Goal: Task Accomplishment & Management: Use online tool/utility

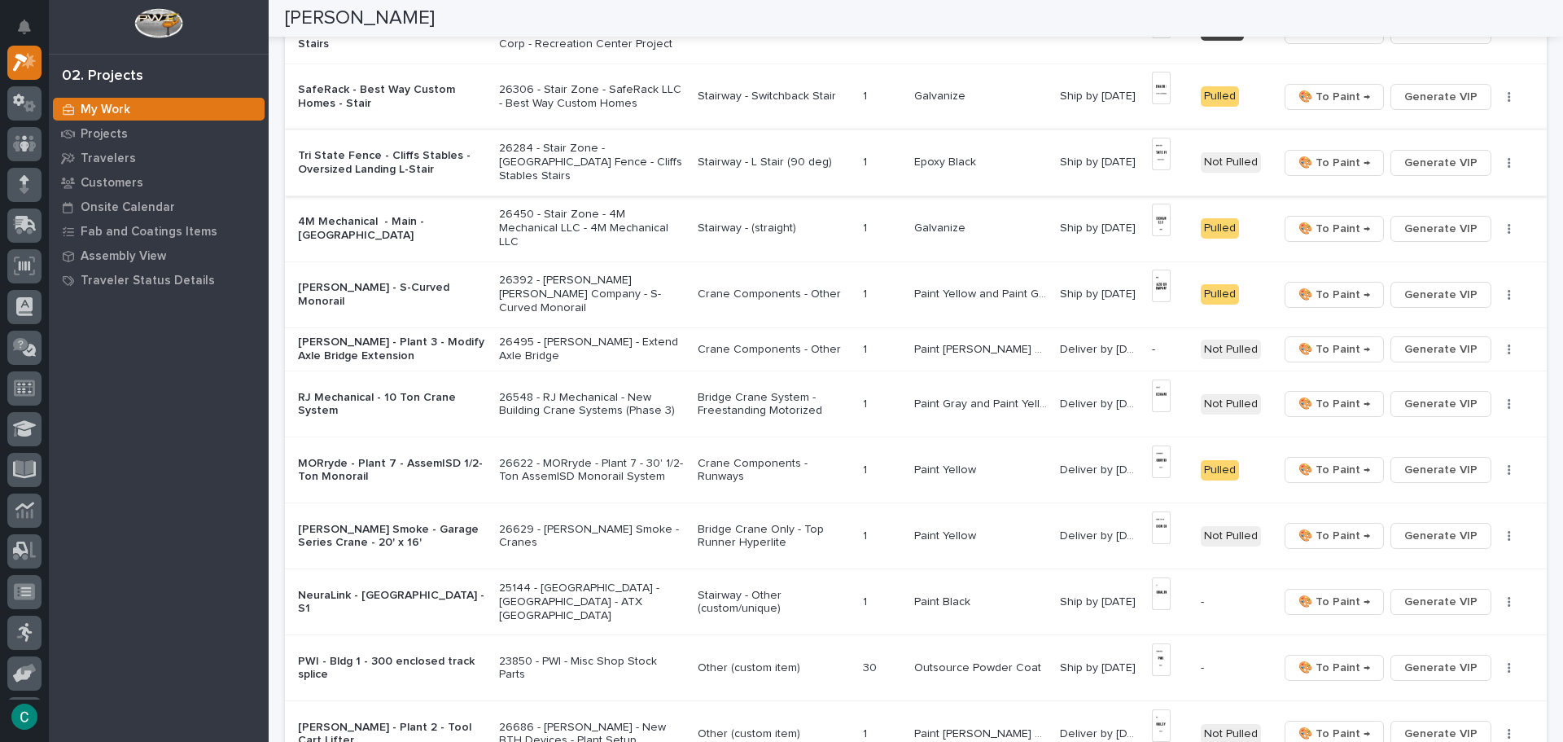
scroll to position [570, 0]
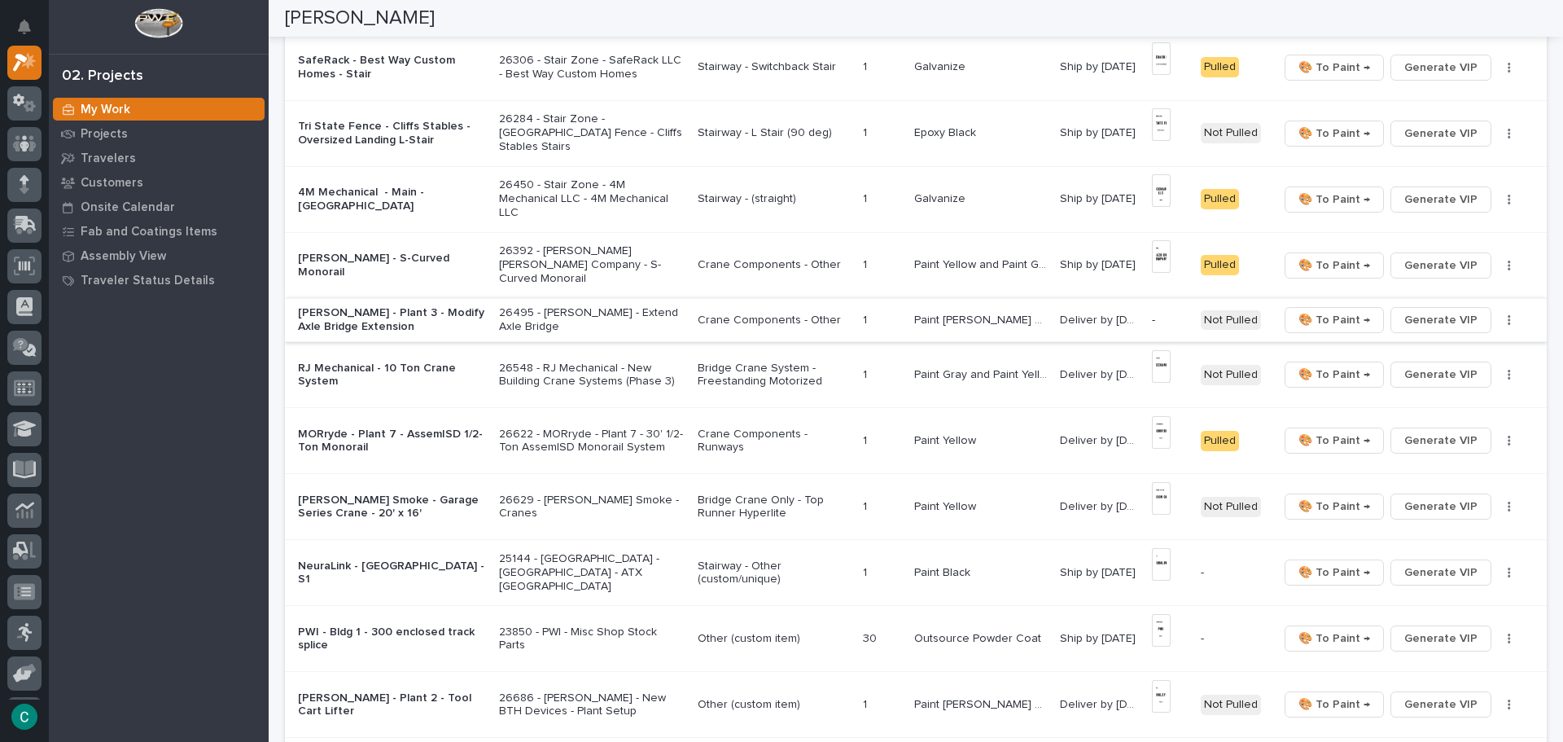
click at [1414, 322] on span "Generate VIP" at bounding box center [1441, 320] width 73 height 20
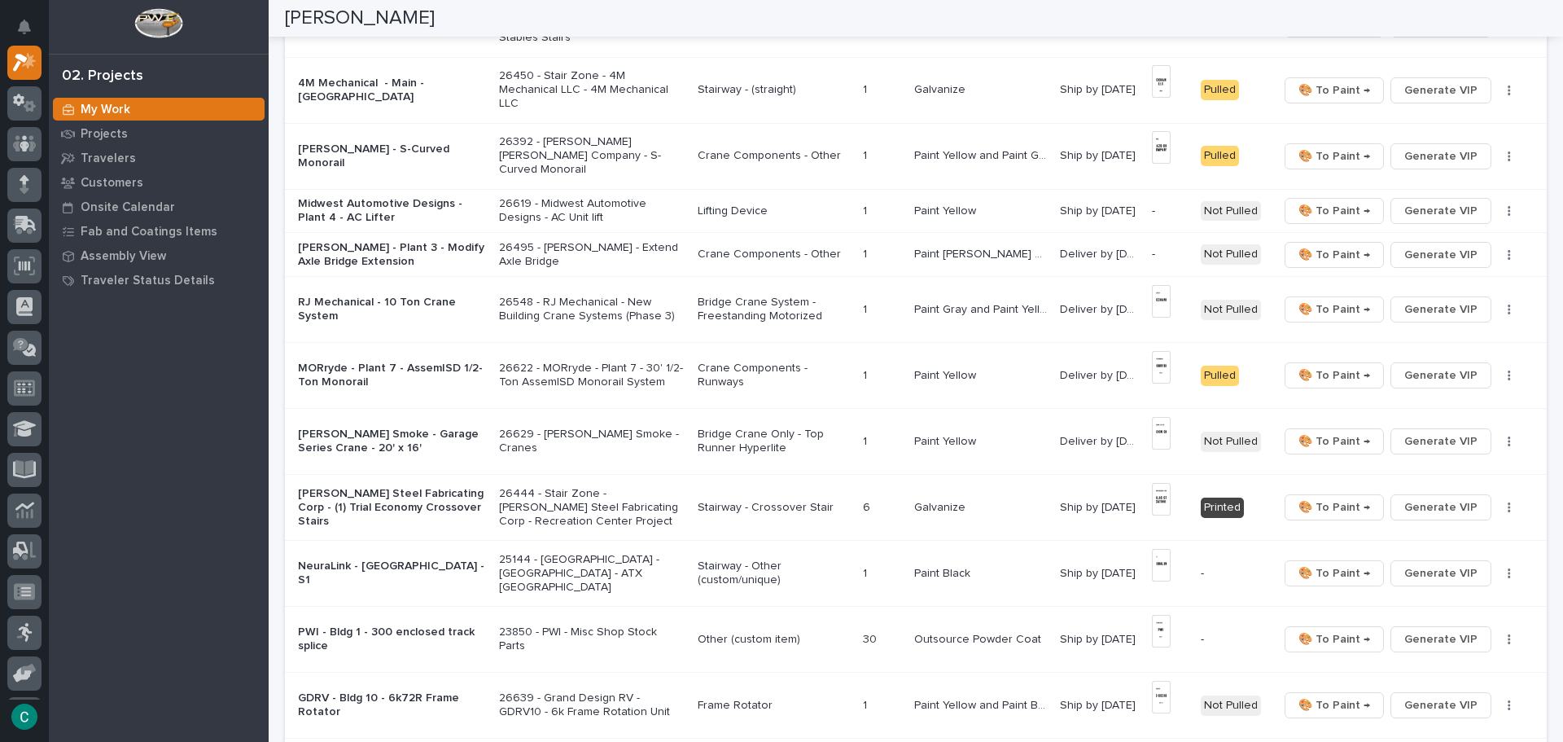
scroll to position [651, 0]
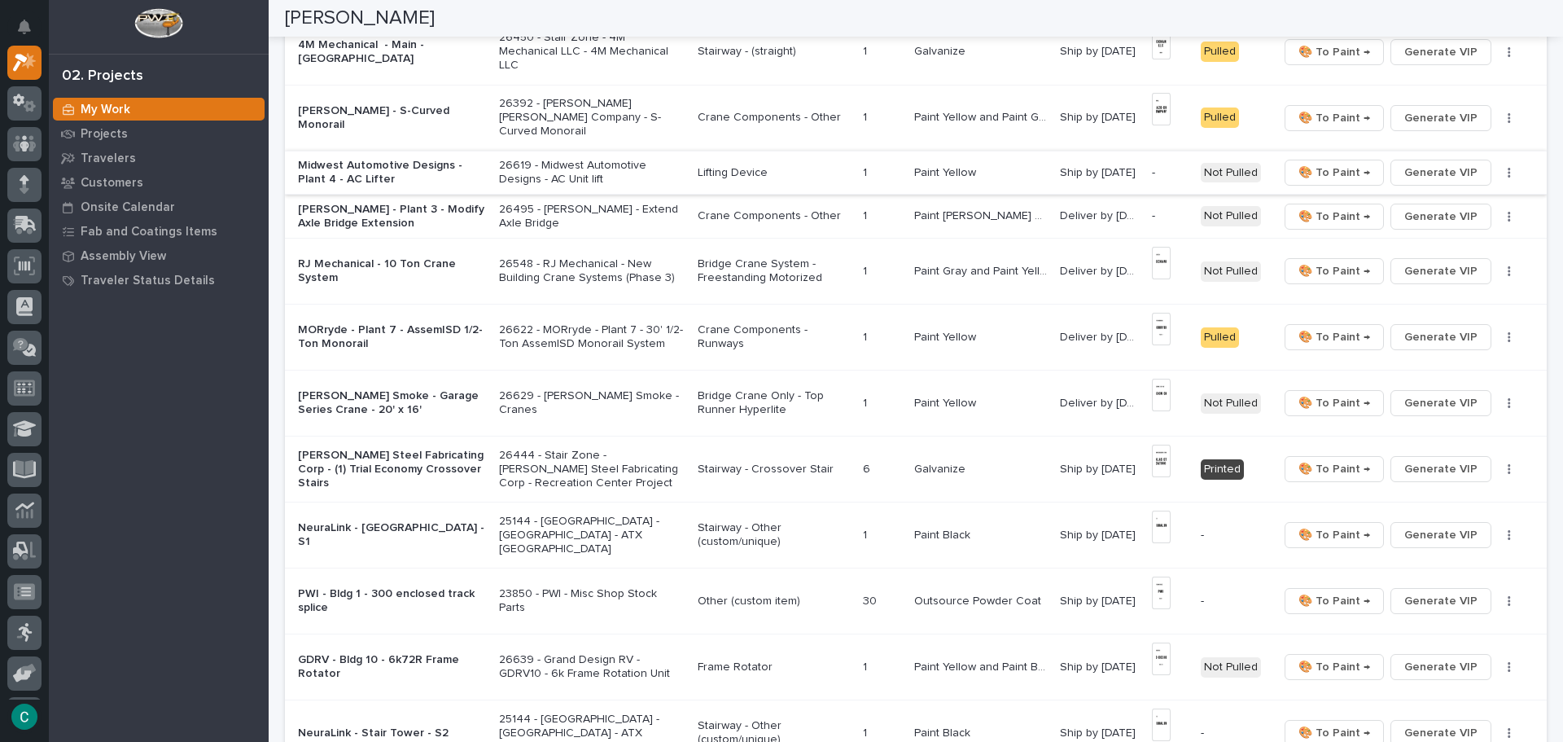
click at [1449, 173] on span "Generate VIP" at bounding box center [1441, 173] width 73 height 20
click at [1423, 216] on span "Generate VIP" at bounding box center [1441, 217] width 73 height 20
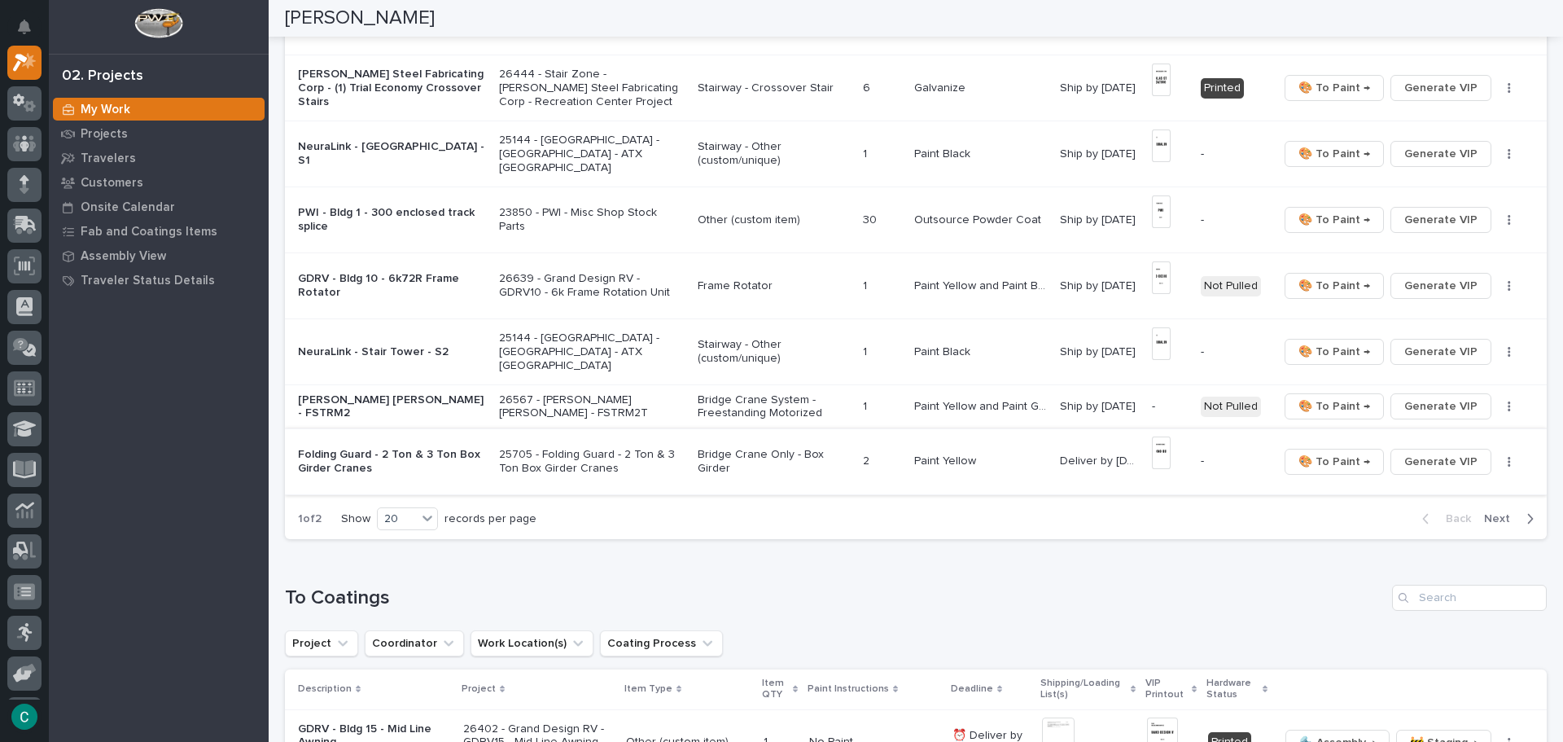
scroll to position [1059, 0]
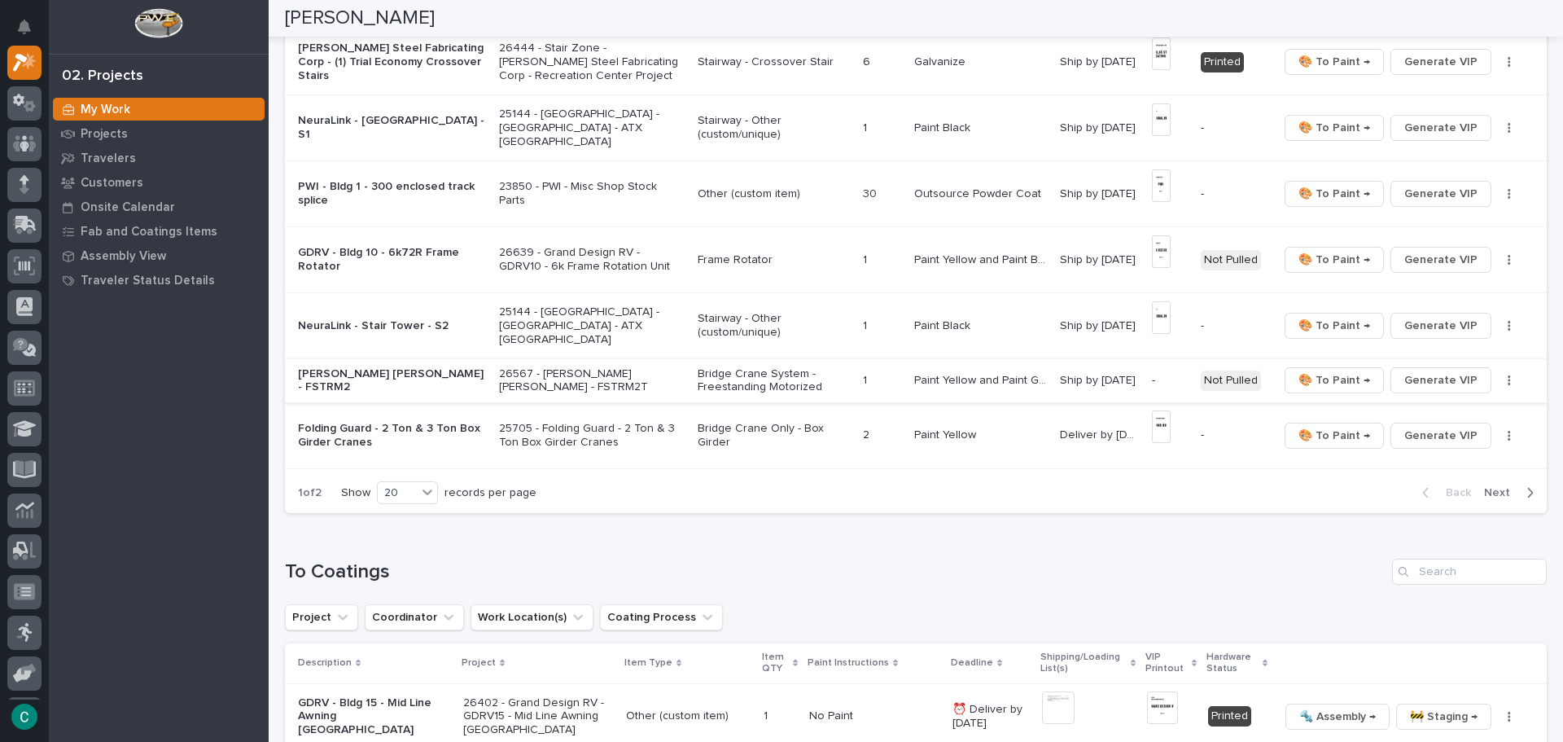
click at [1465, 379] on span "Generate VIP" at bounding box center [1441, 381] width 73 height 20
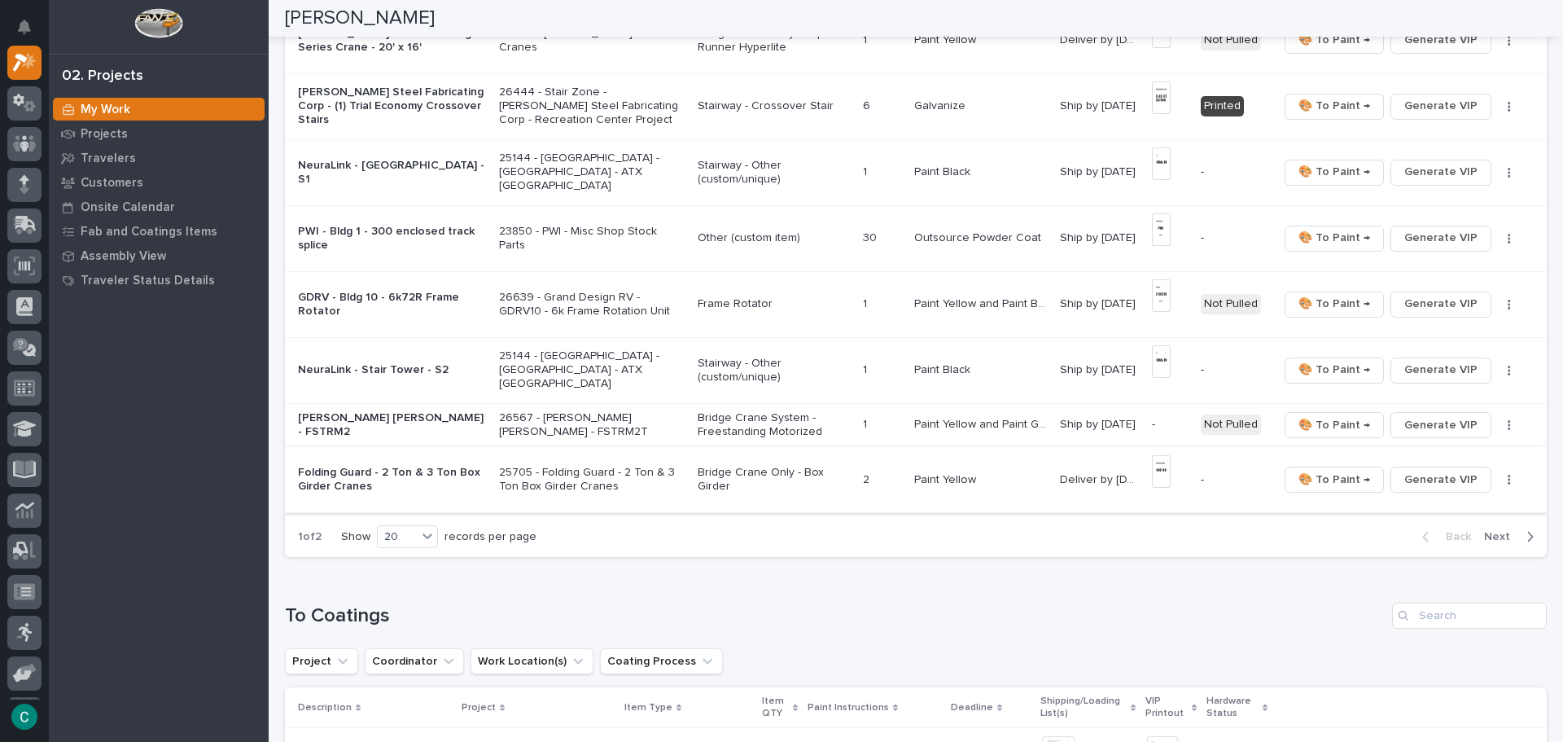
scroll to position [1081, 0]
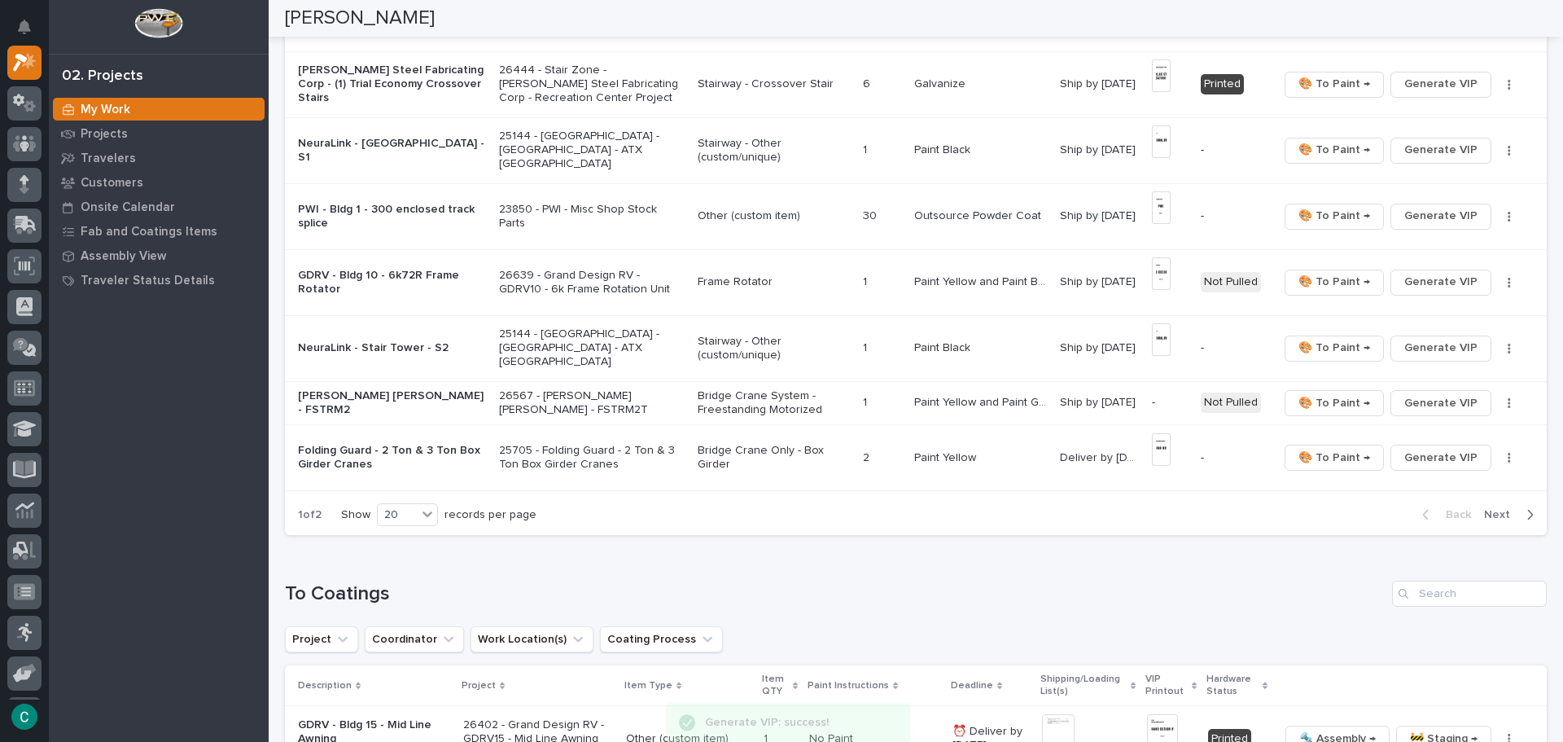
click at [1485, 513] on span "Next" at bounding box center [1503, 514] width 36 height 15
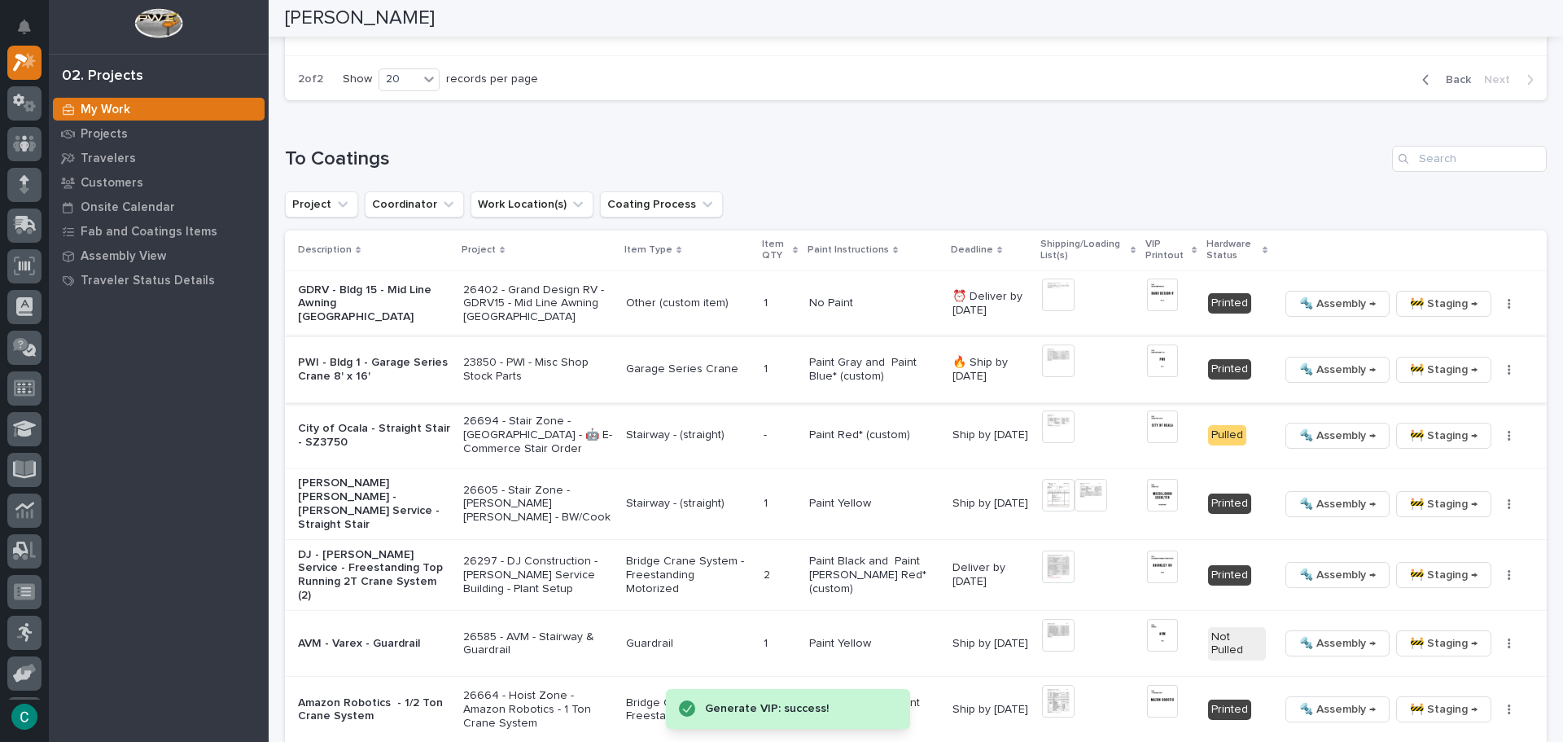
scroll to position [37, 0]
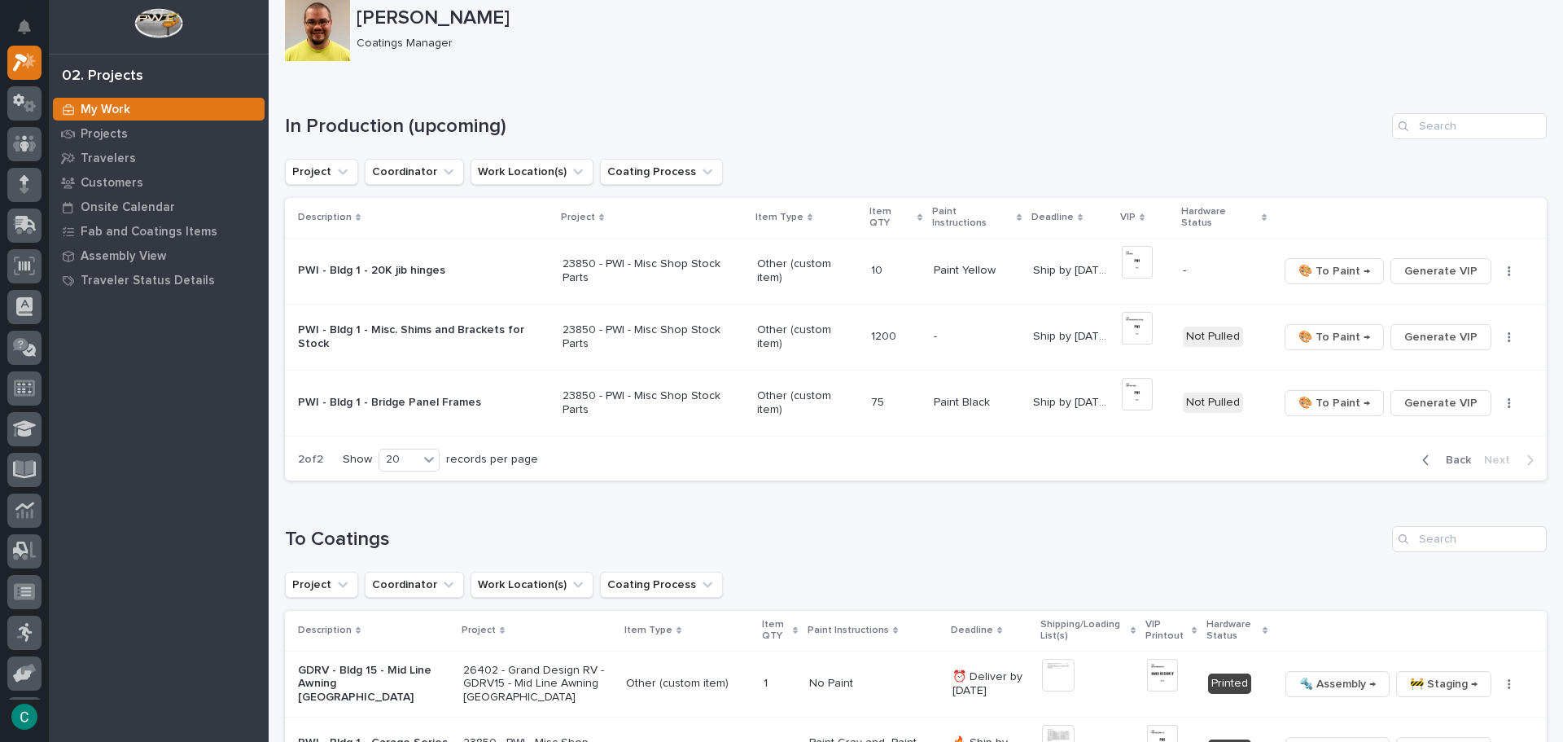
click at [1423, 453] on div "button" at bounding box center [1430, 460] width 14 height 15
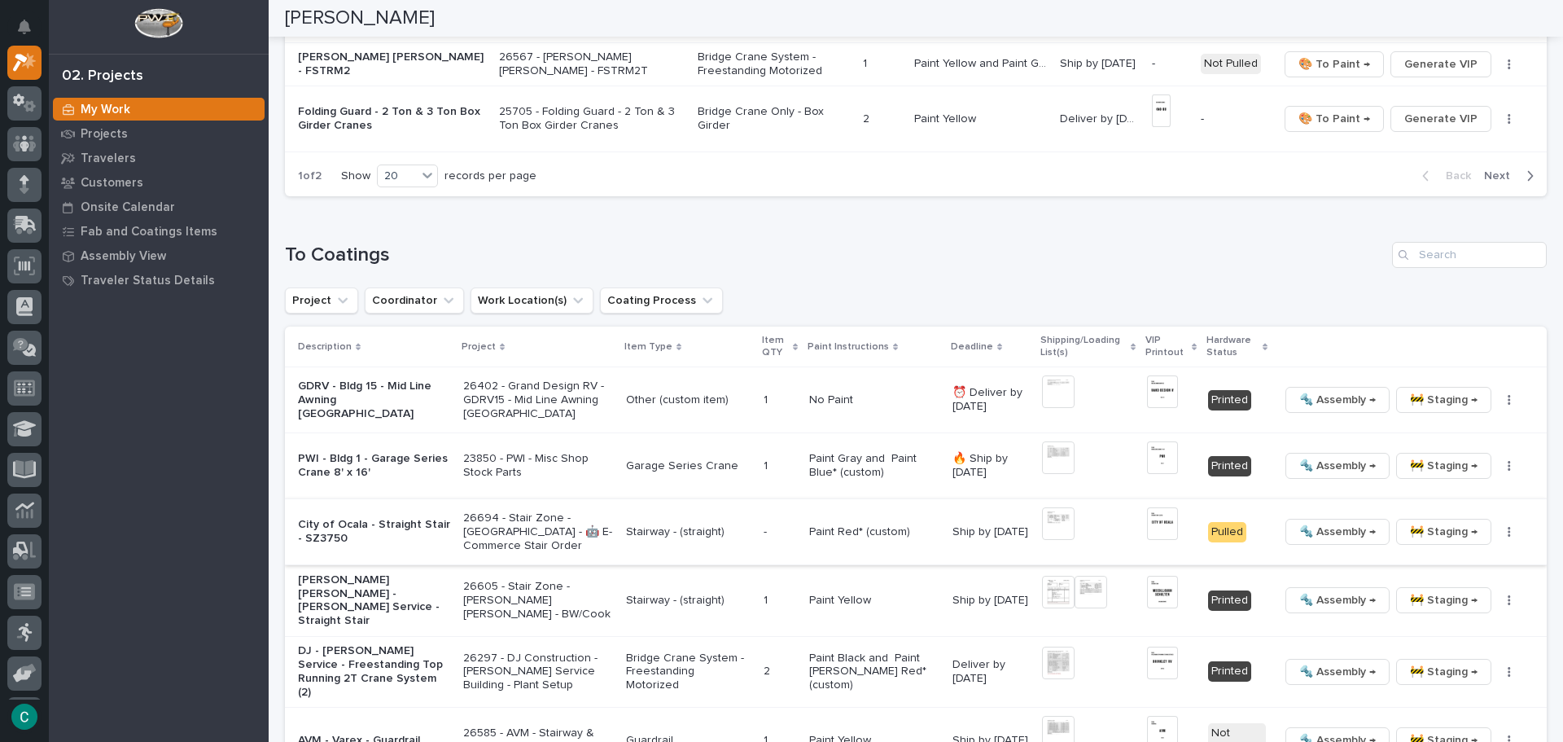
scroll to position [1665, 0]
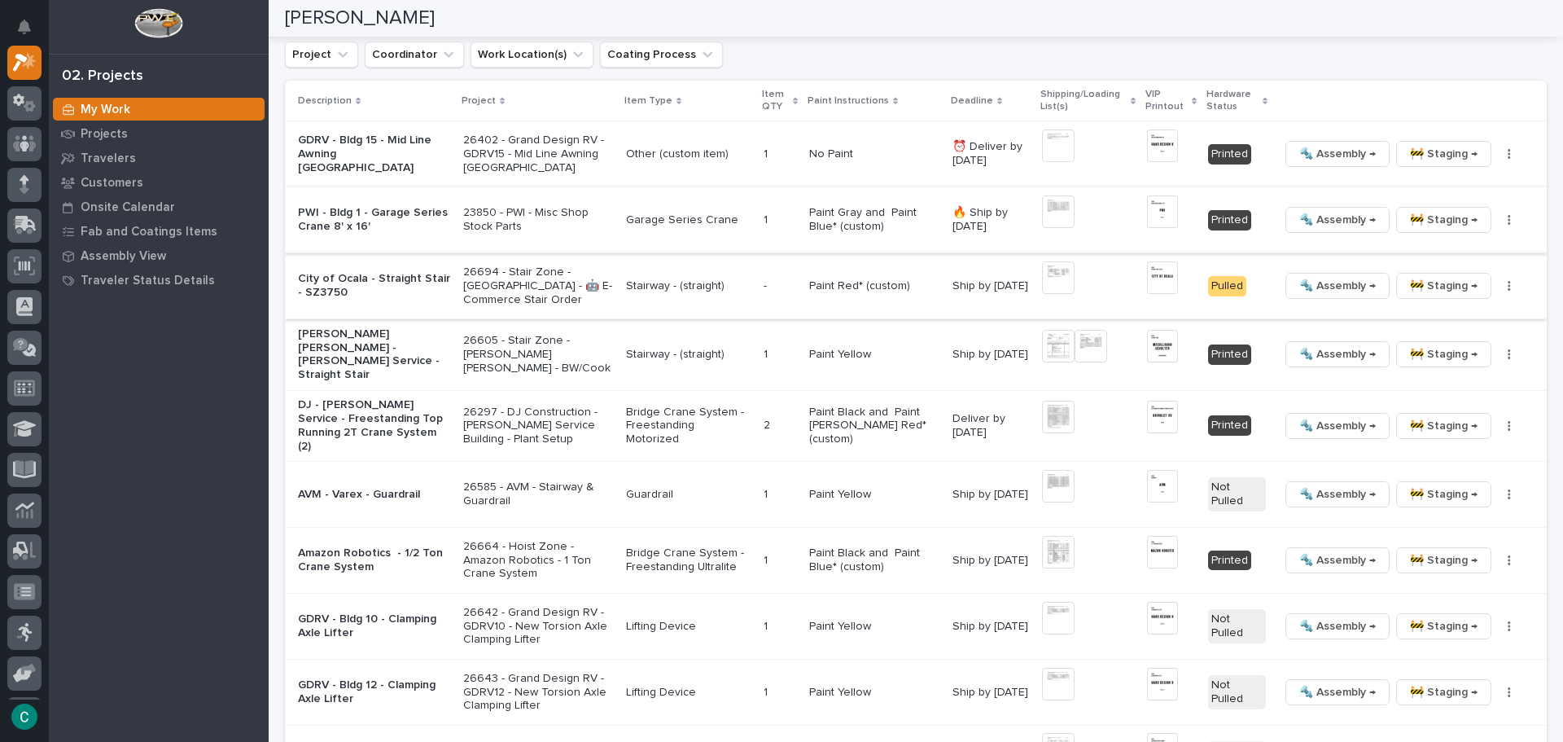
click at [1300, 215] on span "🔩 Assembly →" at bounding box center [1338, 220] width 77 height 20
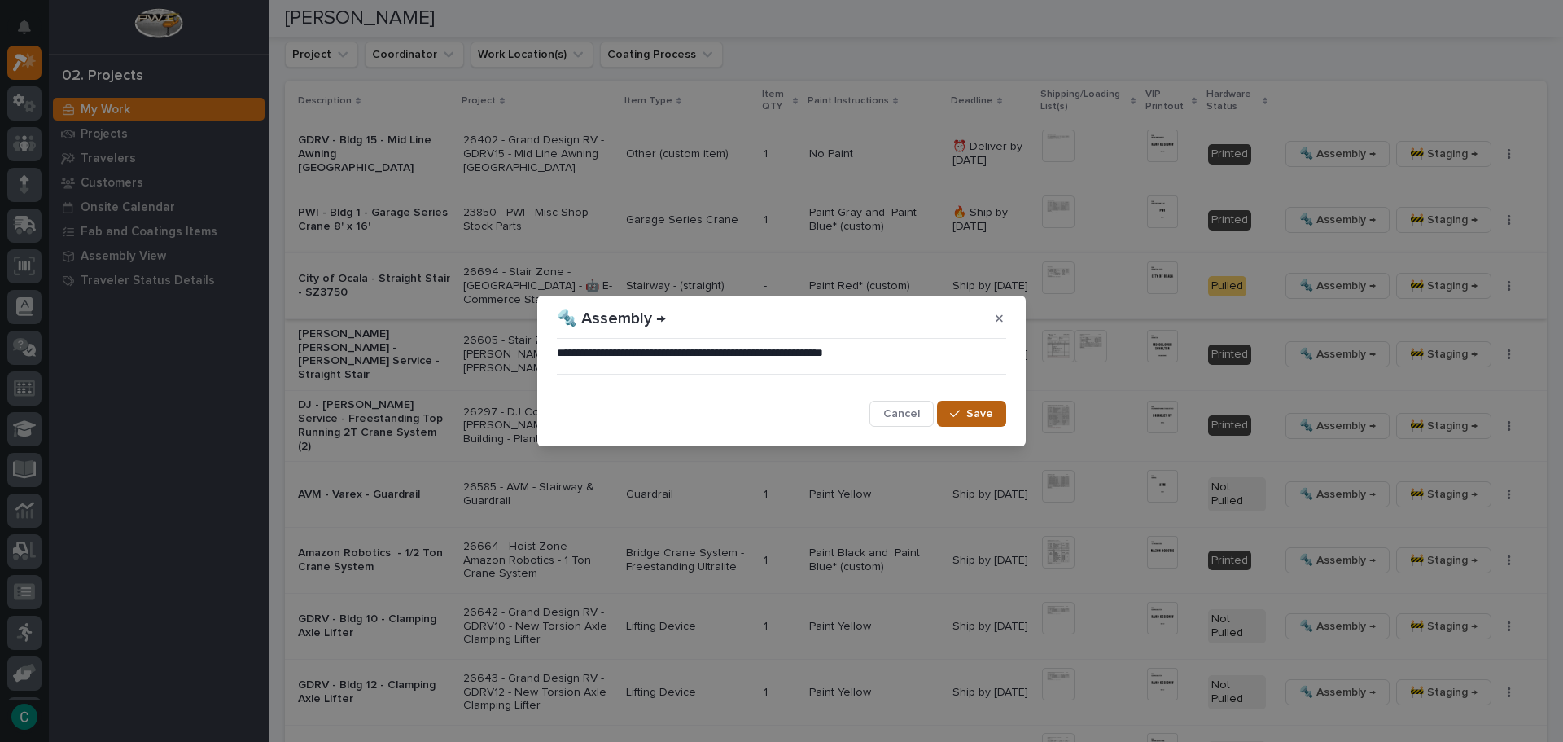
click at [965, 406] on button "Save" at bounding box center [971, 414] width 69 height 26
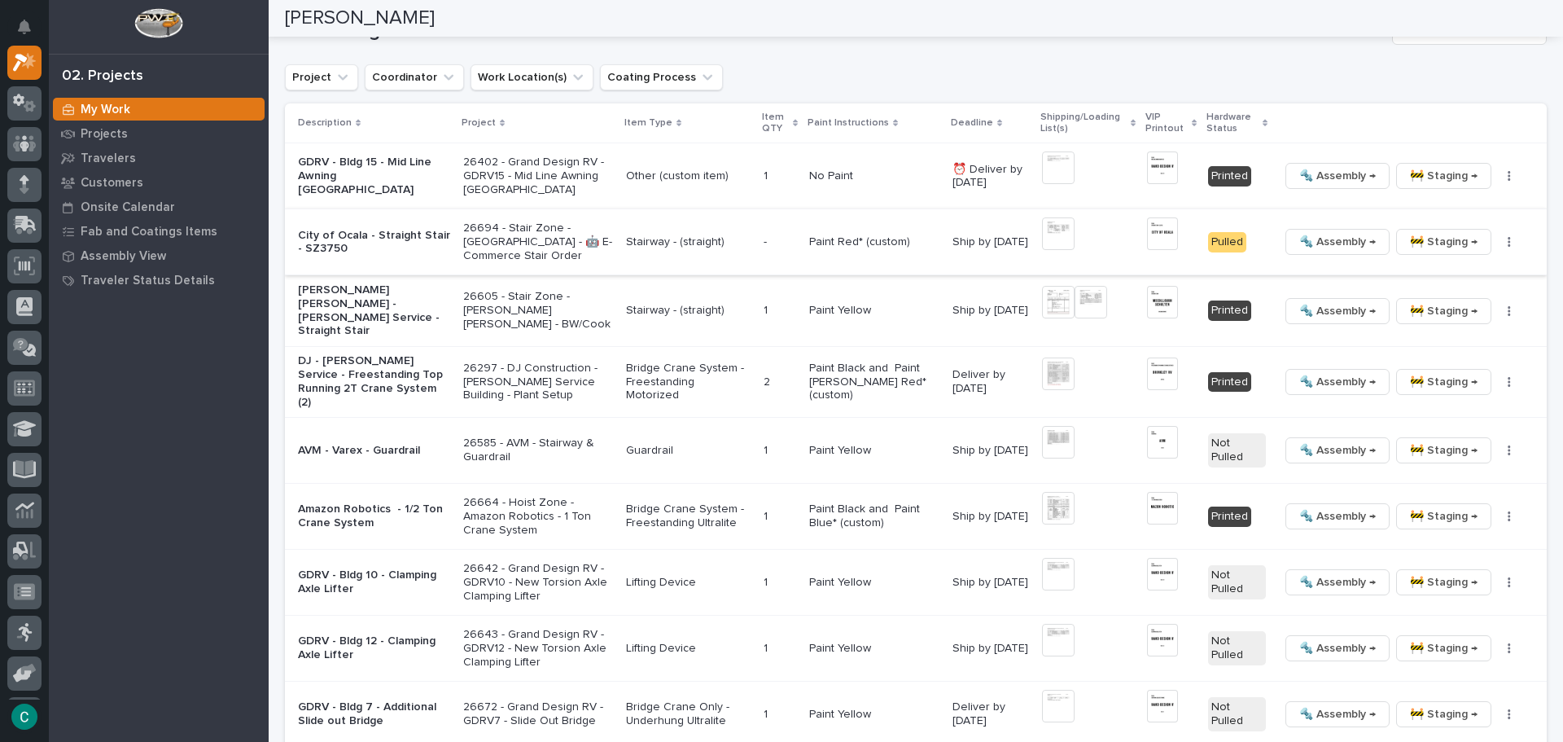
click at [1440, 247] on span "🚧 Staging →" at bounding box center [1444, 242] width 68 height 20
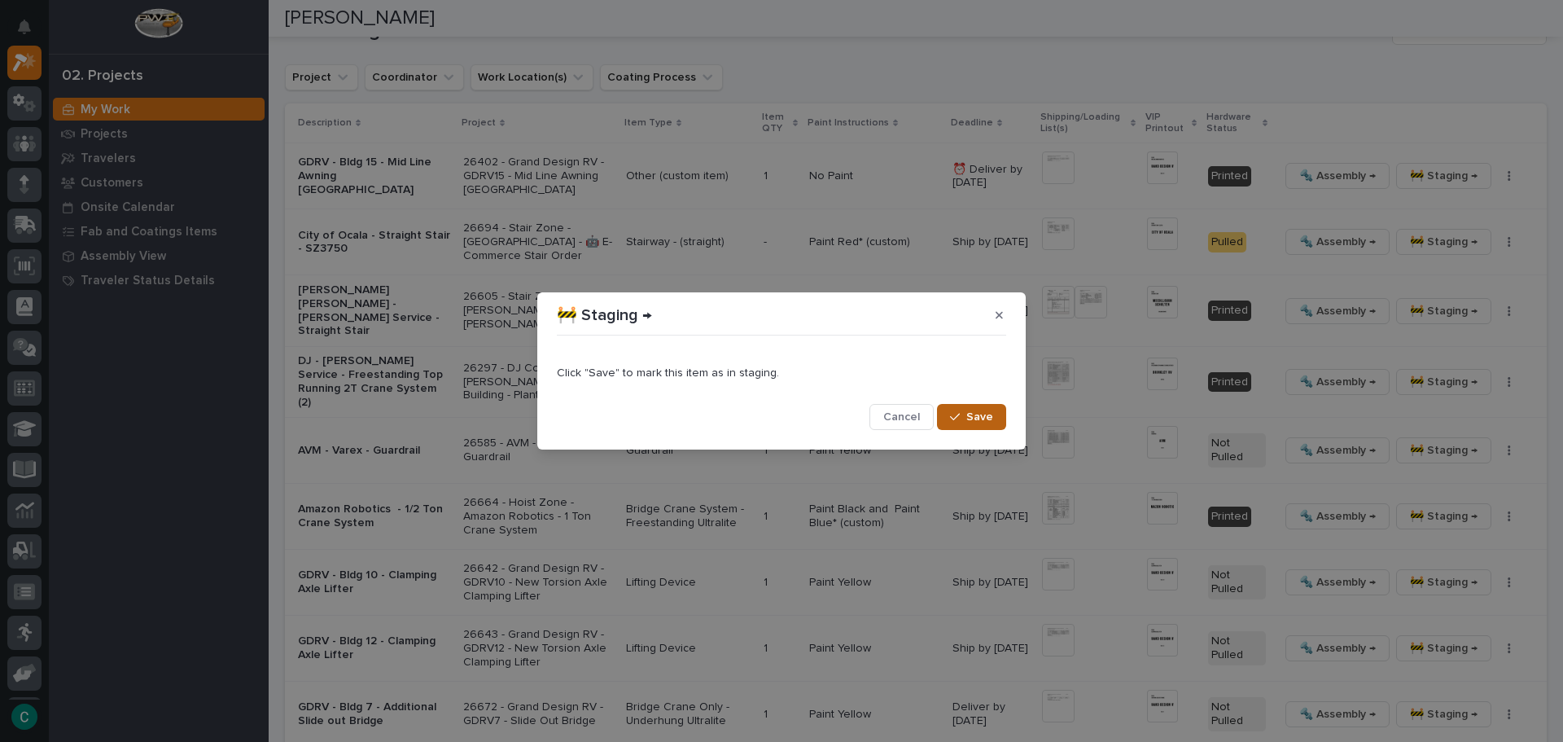
click at [993, 423] on button "Save" at bounding box center [971, 417] width 69 height 26
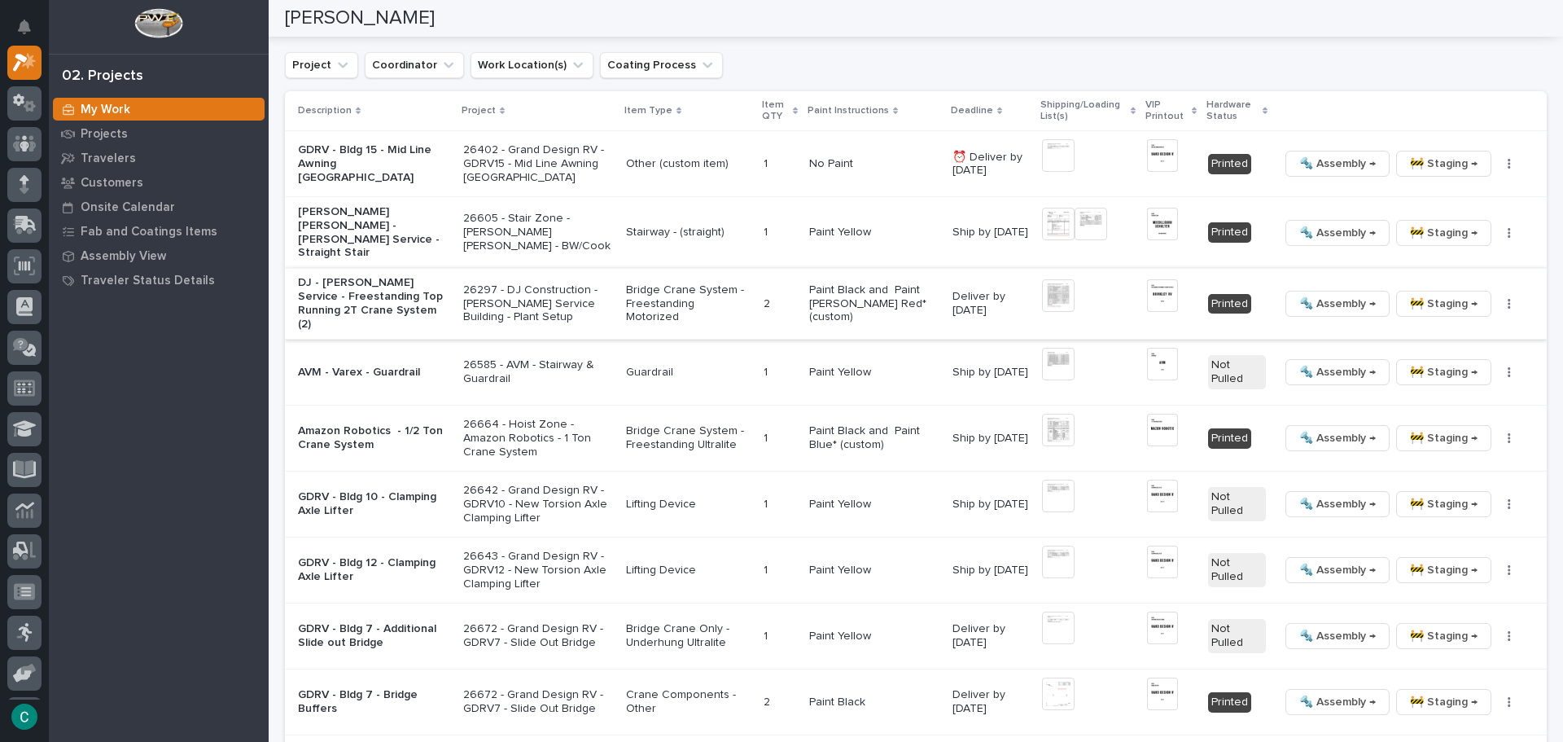
scroll to position [1714, 0]
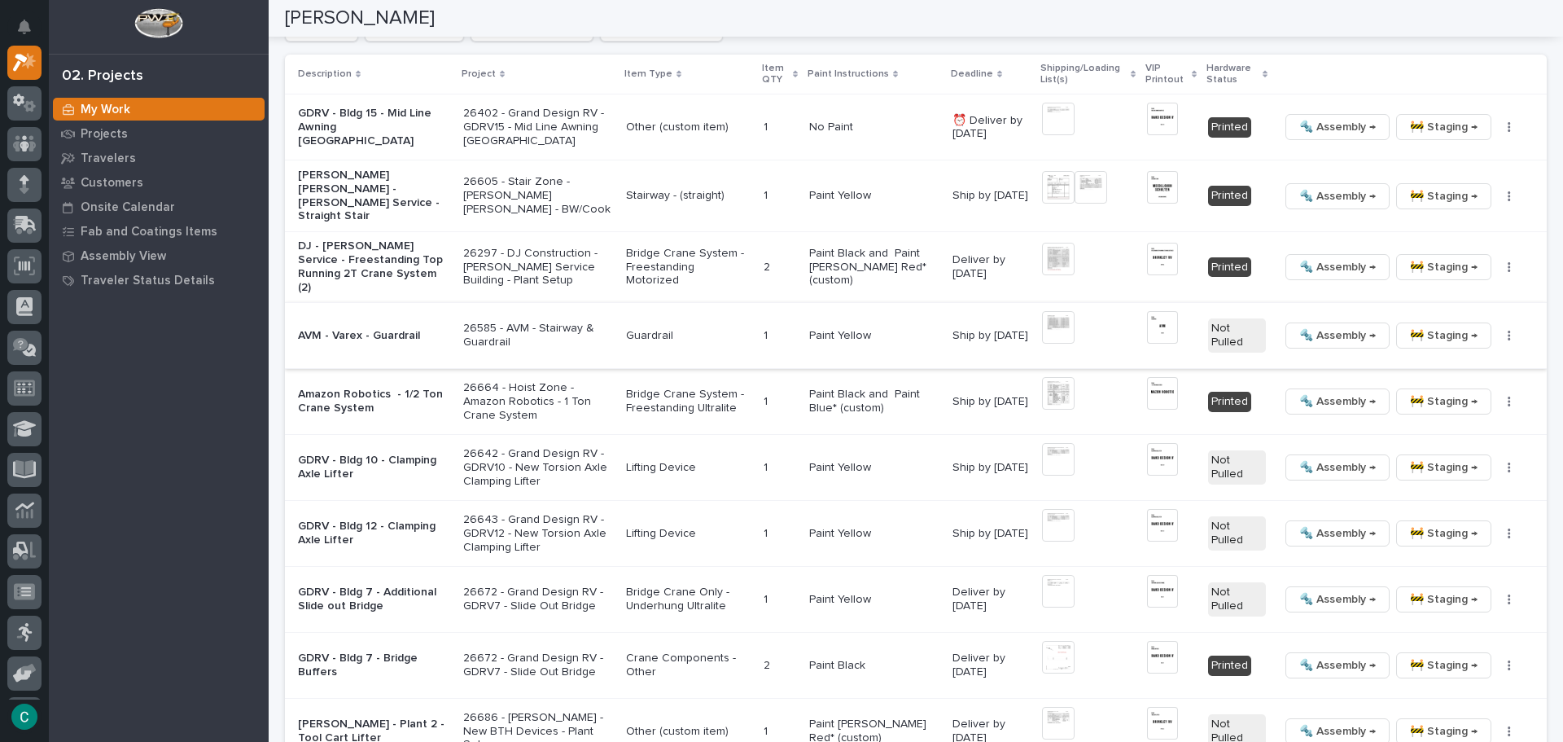
click at [1397, 328] on button "🚧 Staging →" at bounding box center [1444, 335] width 95 height 26
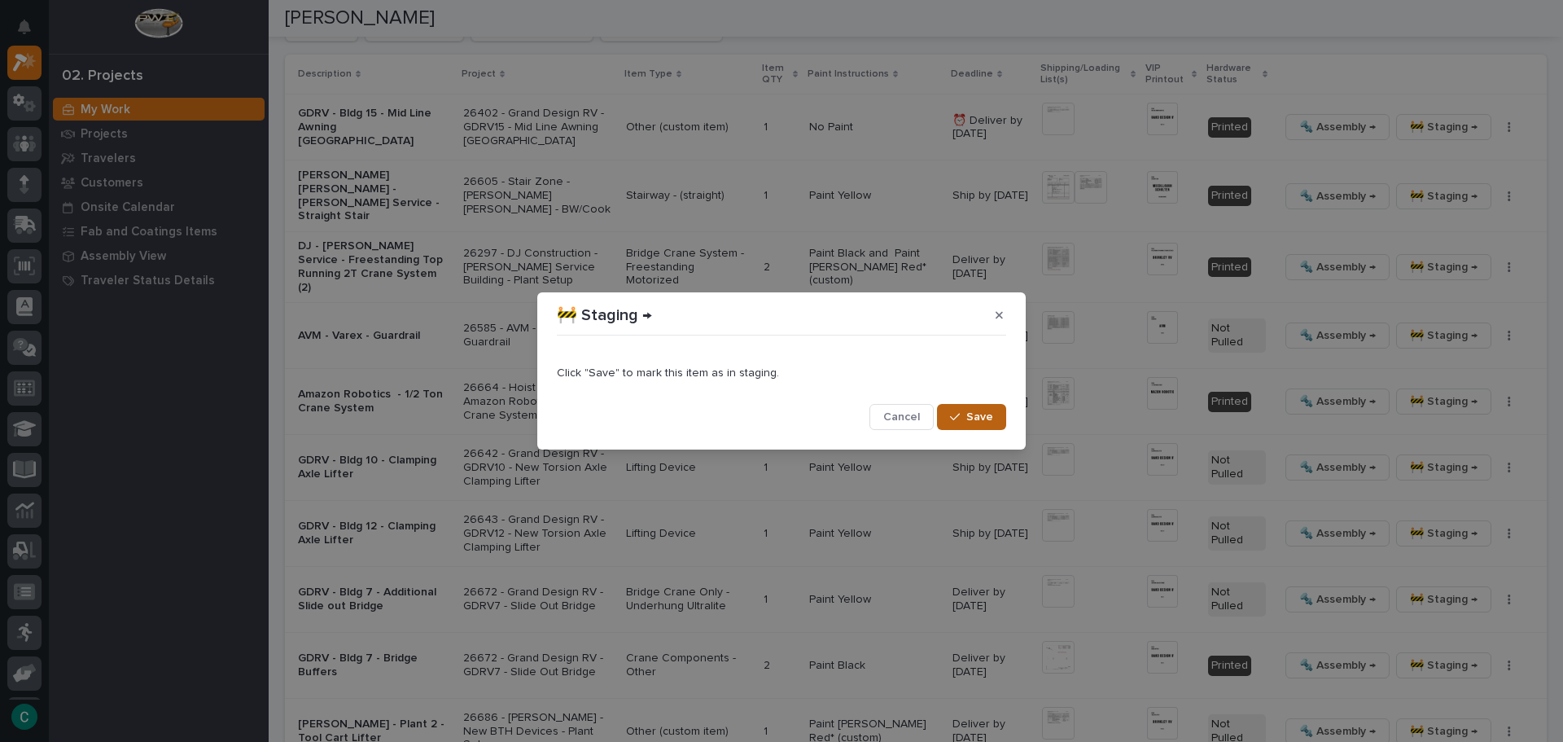
click at [985, 414] on span "Save" at bounding box center [980, 417] width 27 height 15
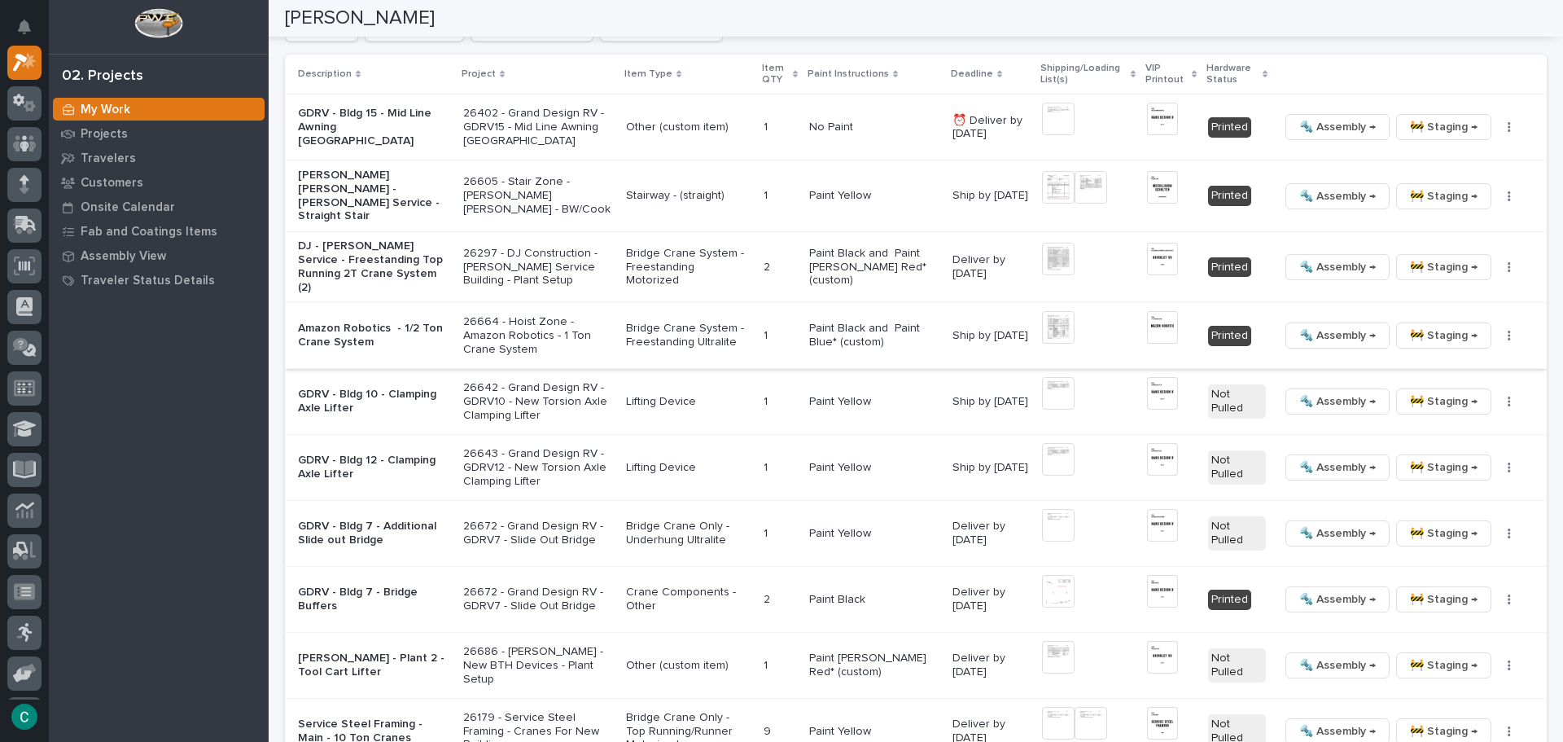
click at [1051, 318] on img at bounding box center [1058, 327] width 33 height 33
click at [1046, 318] on img at bounding box center [1058, 327] width 33 height 33
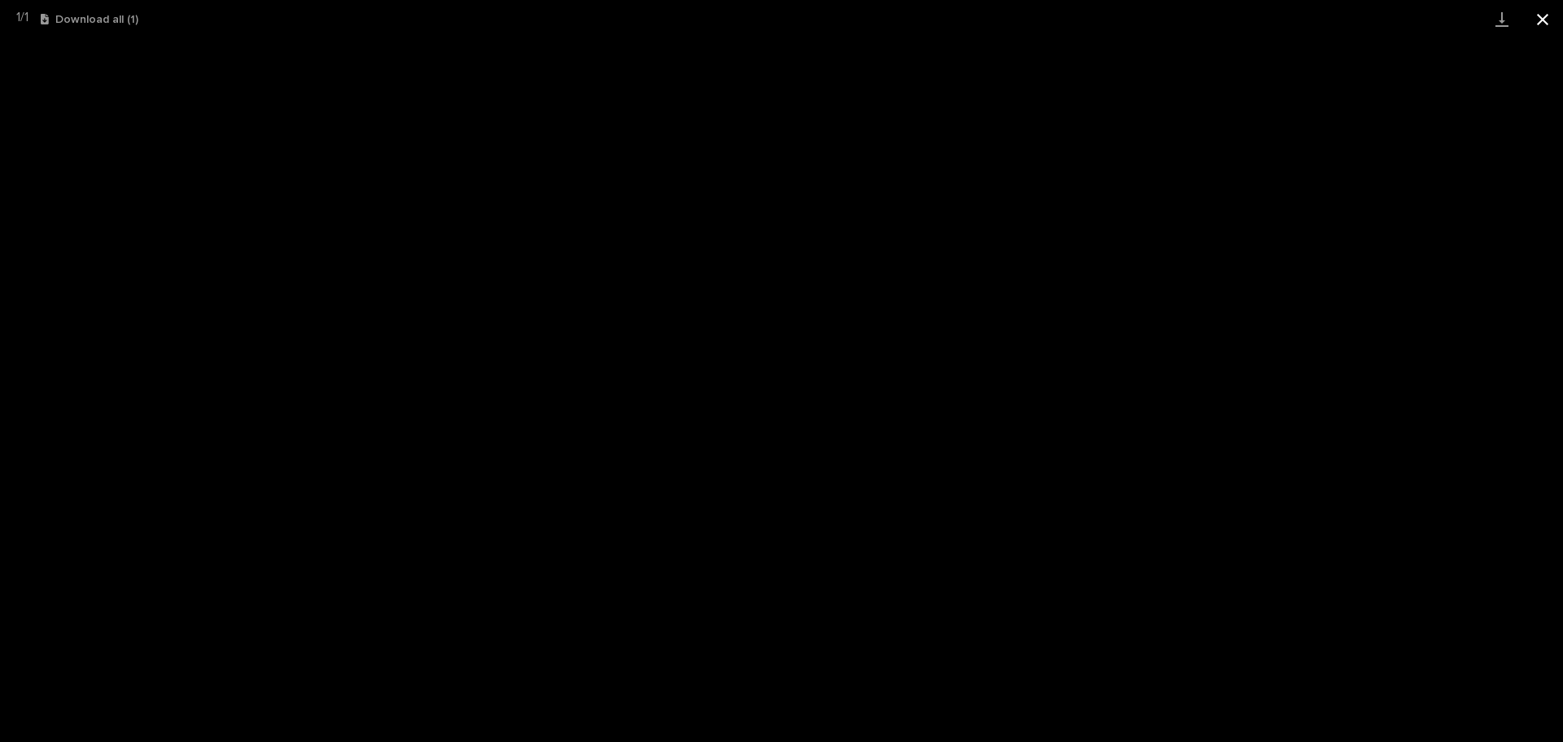
click at [1544, 13] on button "Close gallery" at bounding box center [1543, 19] width 41 height 38
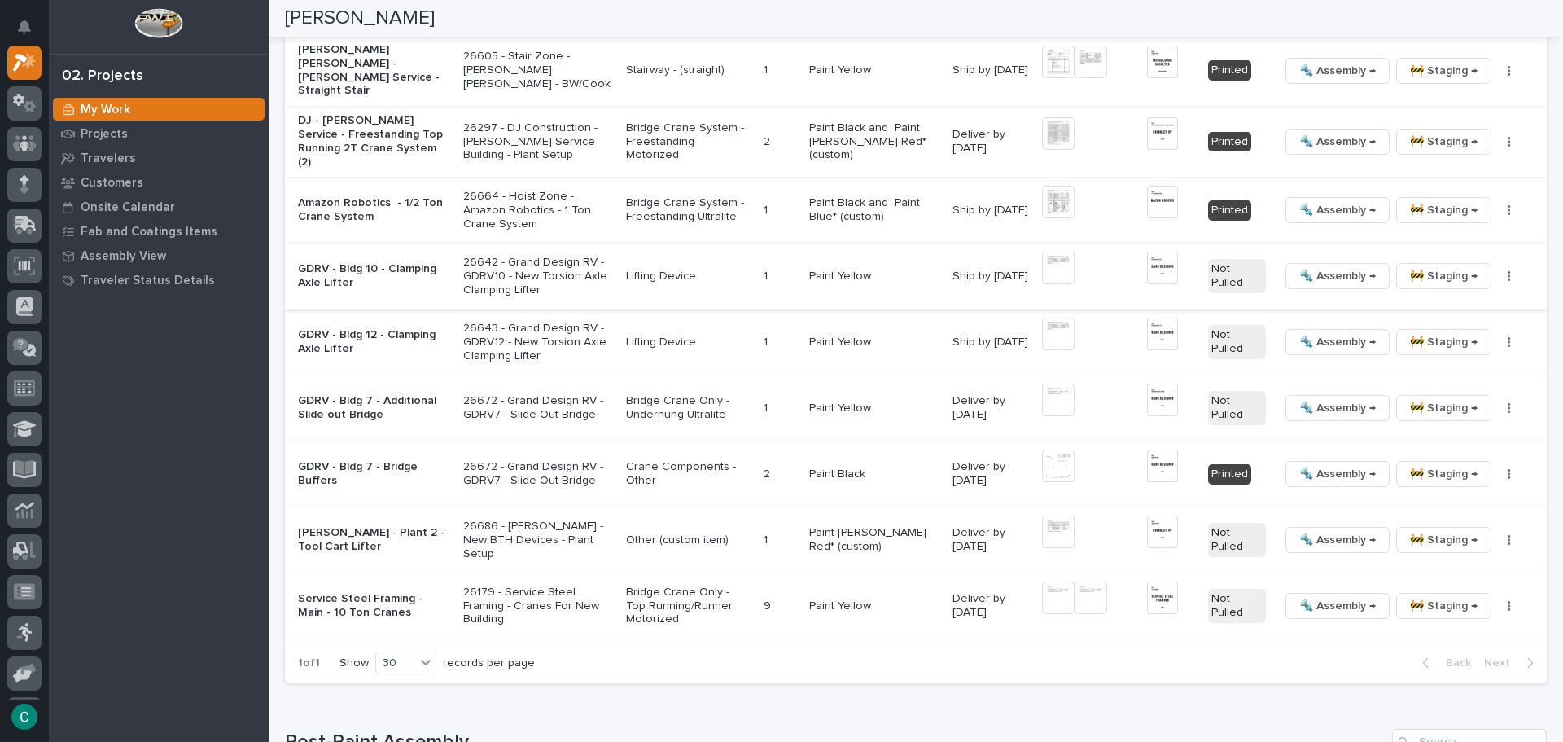
scroll to position [1877, 0]
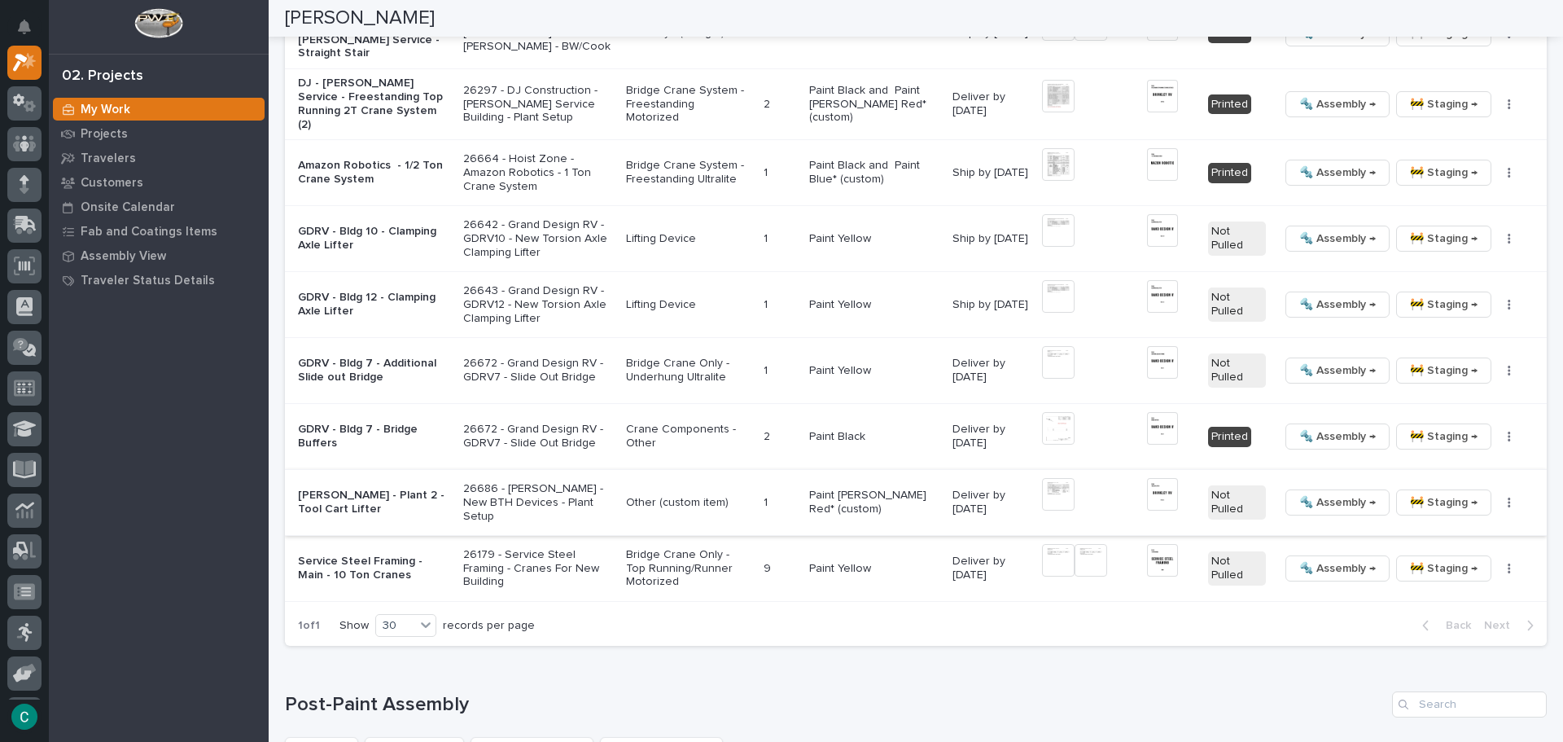
click at [1156, 485] on img at bounding box center [1162, 494] width 31 height 33
click at [1154, 485] on img at bounding box center [1162, 494] width 31 height 33
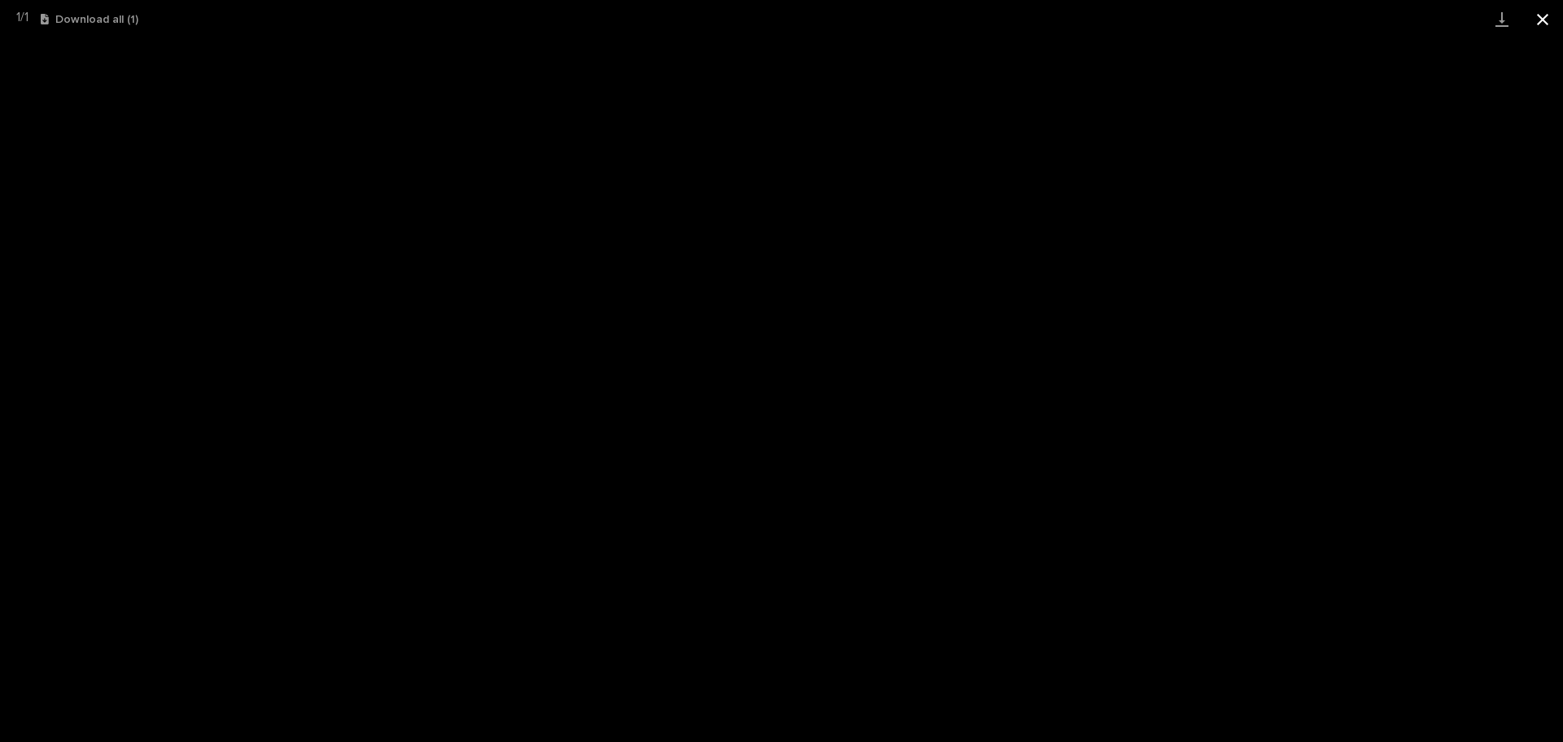
click at [1546, 22] on button "Close gallery" at bounding box center [1543, 19] width 41 height 38
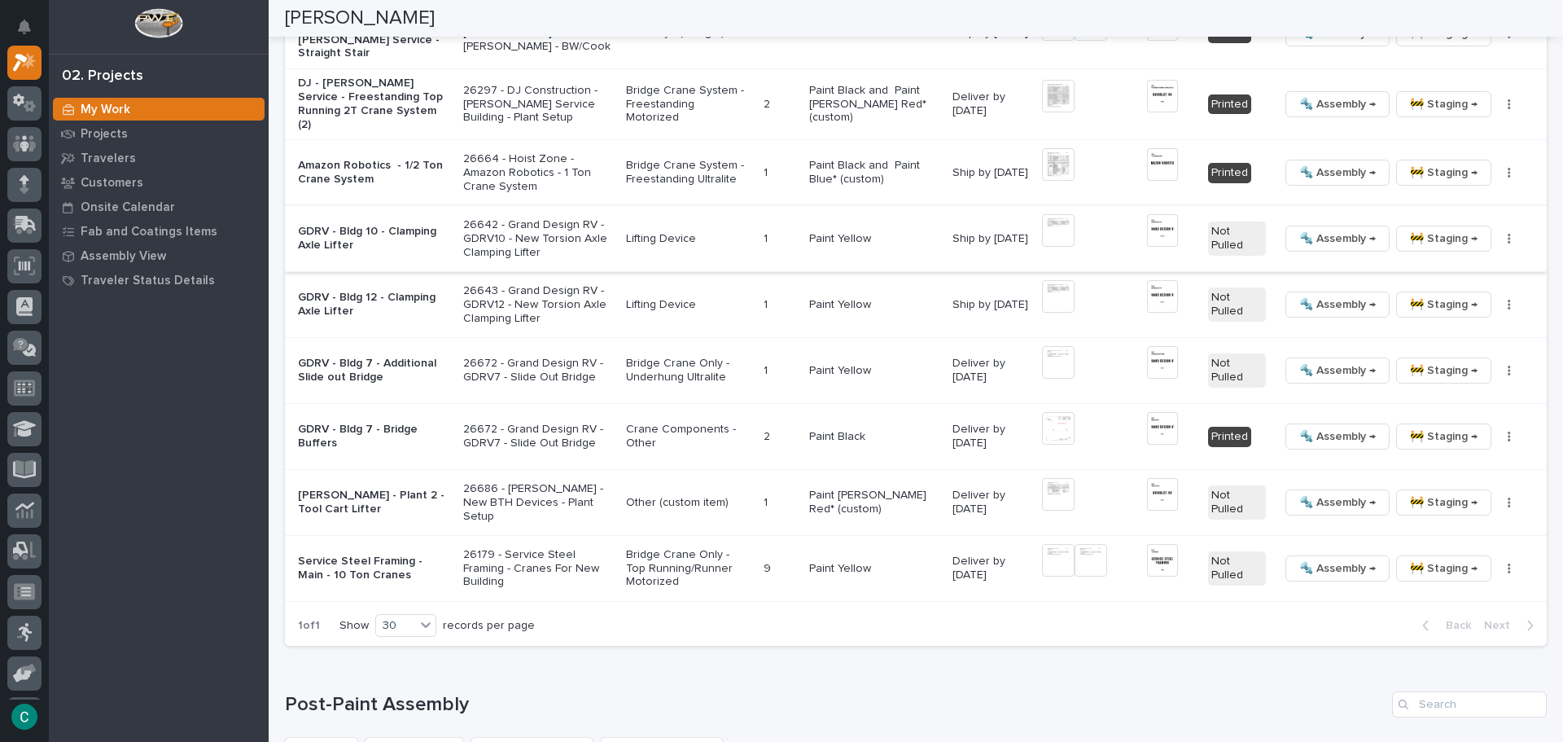
click at [1300, 230] on span "🔩 Assembly →" at bounding box center [1338, 239] width 77 height 20
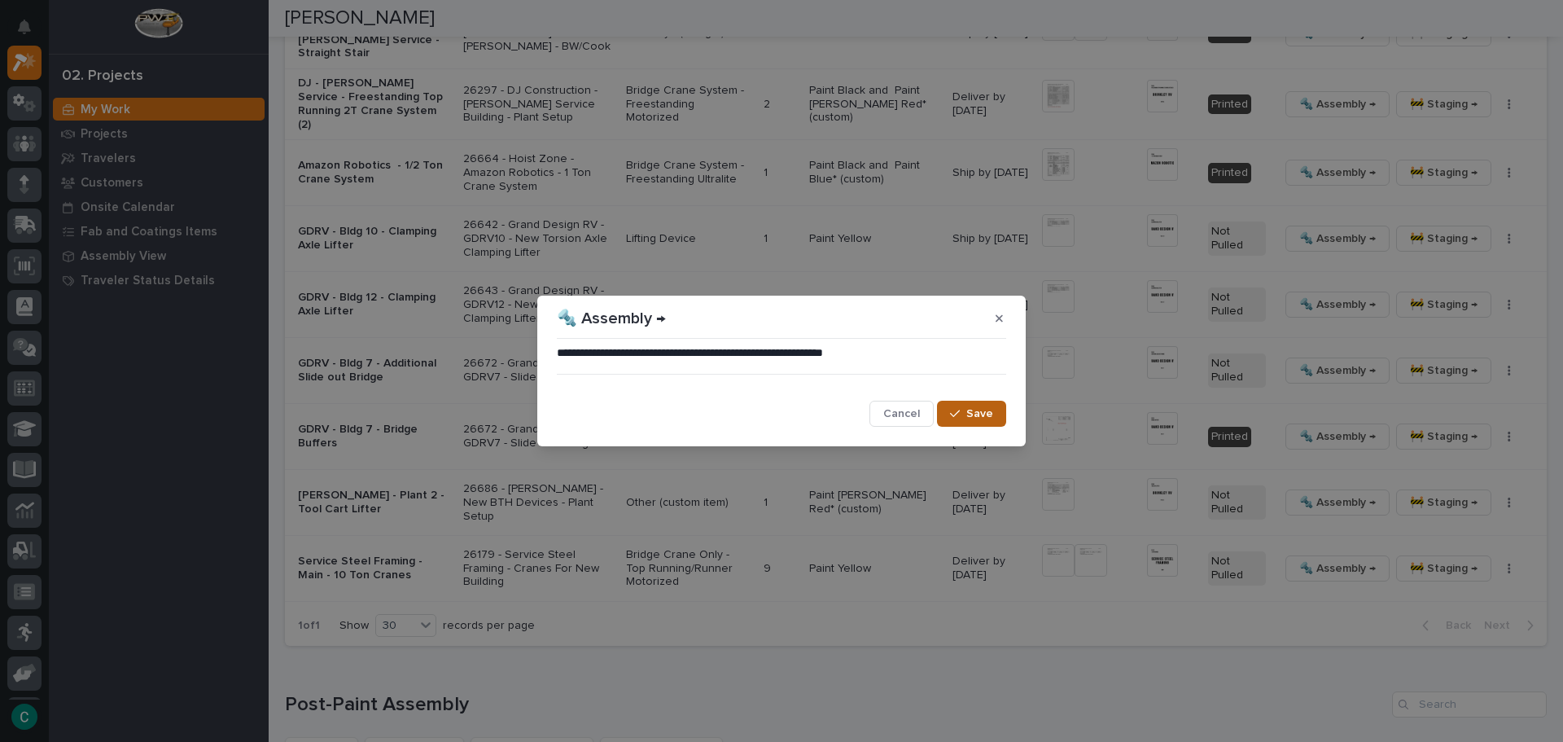
click at [985, 418] on span "Save" at bounding box center [980, 413] width 27 height 15
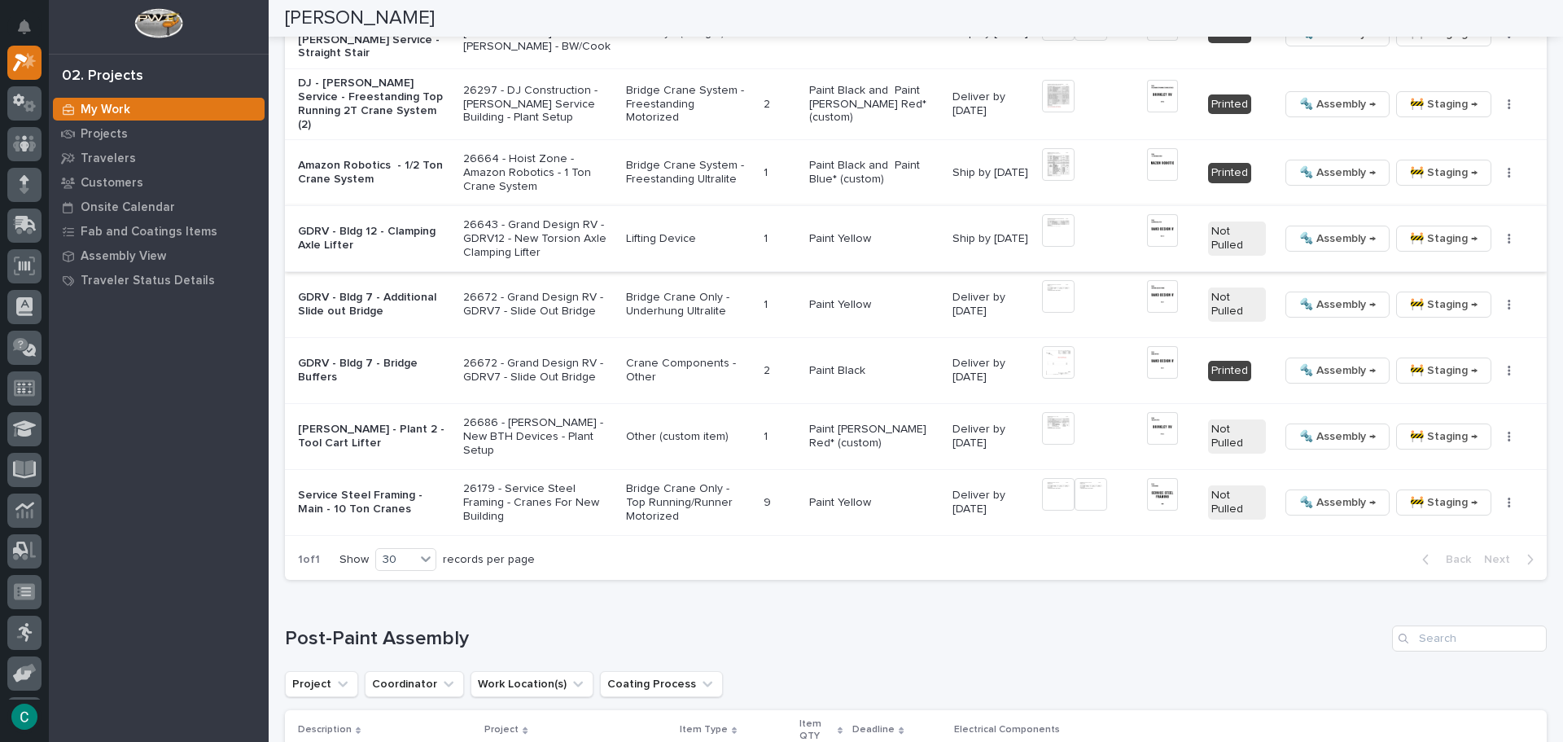
click at [1311, 229] on span "🔩 Assembly →" at bounding box center [1338, 239] width 77 height 20
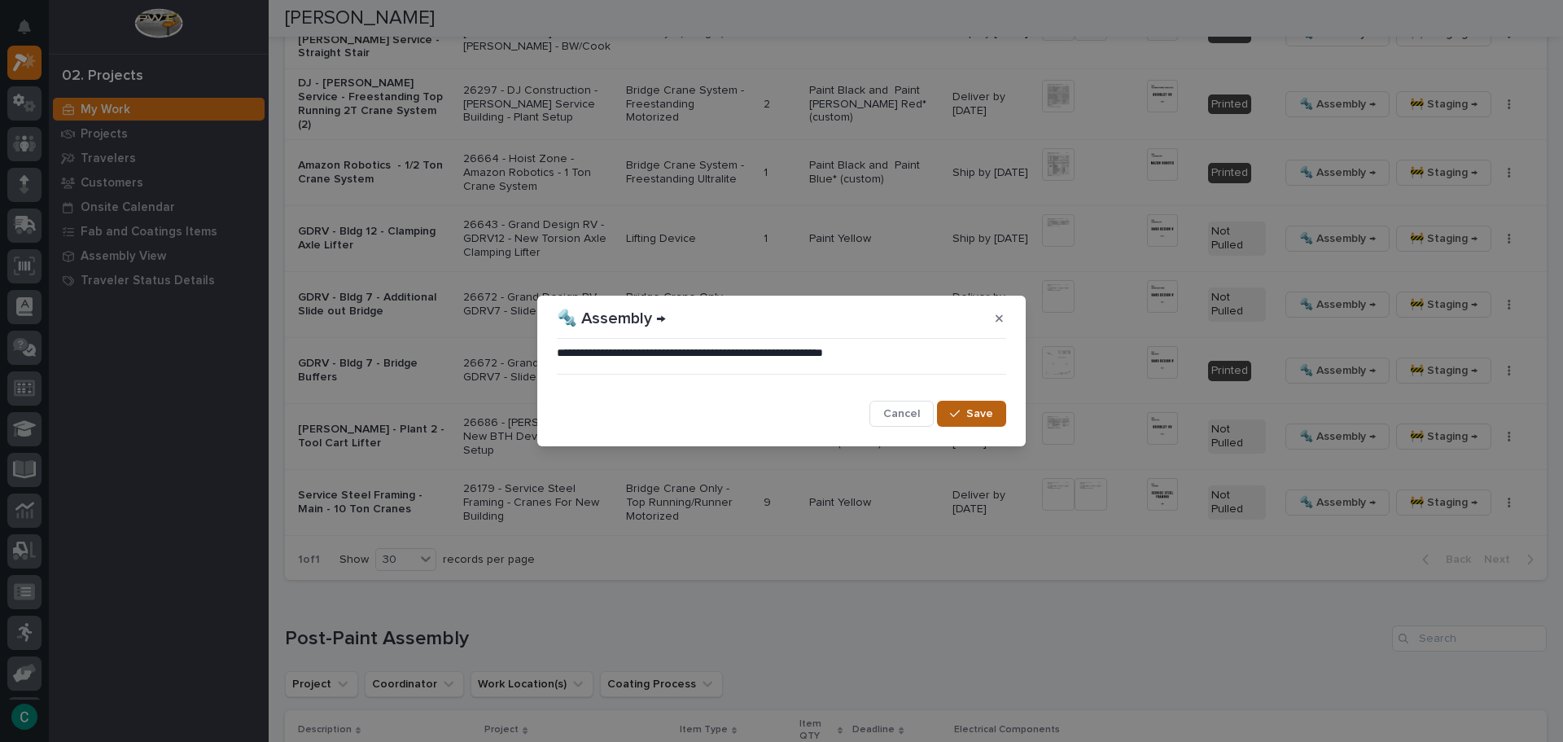
click at [960, 406] on button "Save" at bounding box center [971, 414] width 69 height 26
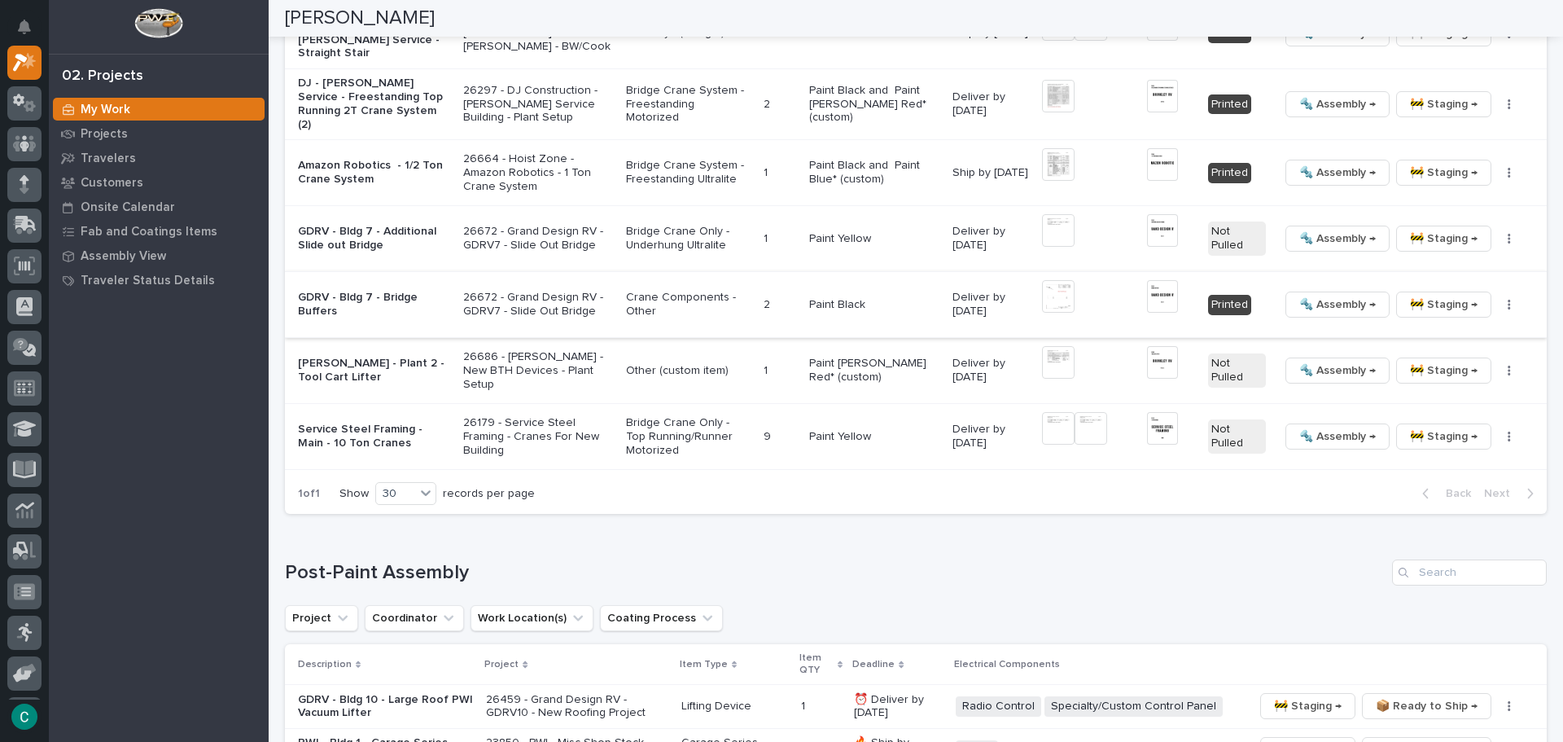
click at [1301, 295] on span "🔩 Assembly →" at bounding box center [1338, 305] width 77 height 20
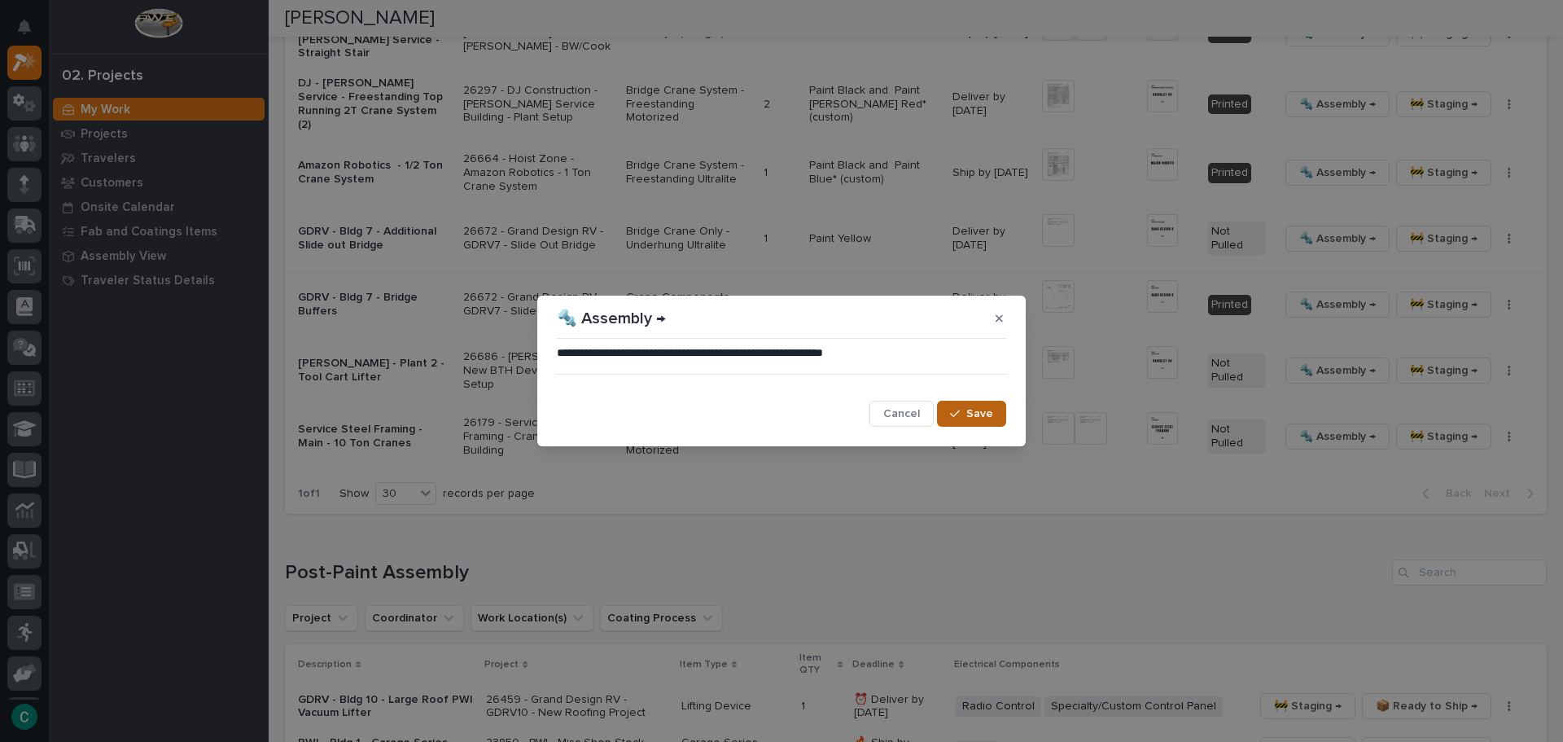
click at [982, 416] on span "Save" at bounding box center [980, 413] width 27 height 15
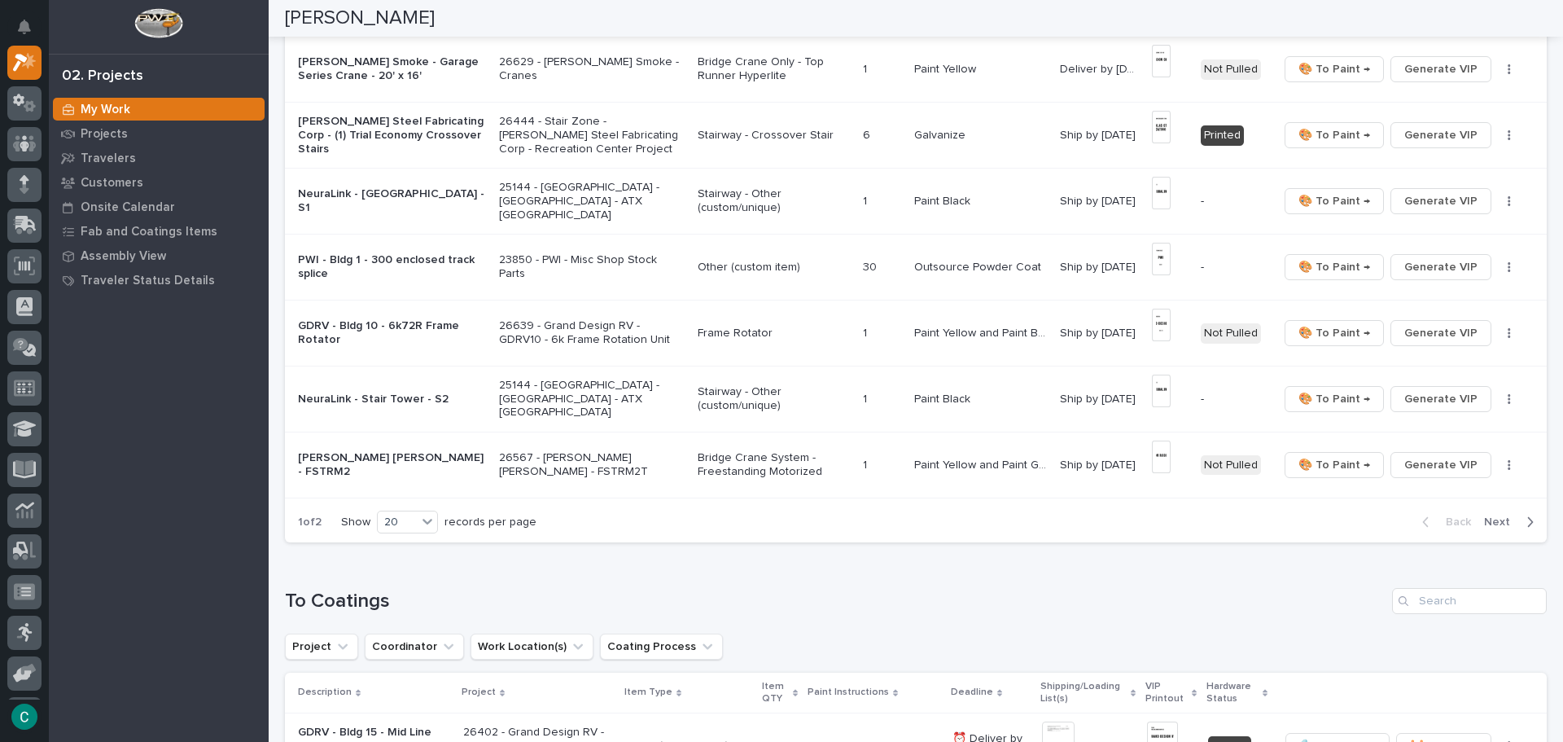
scroll to position [1063, 0]
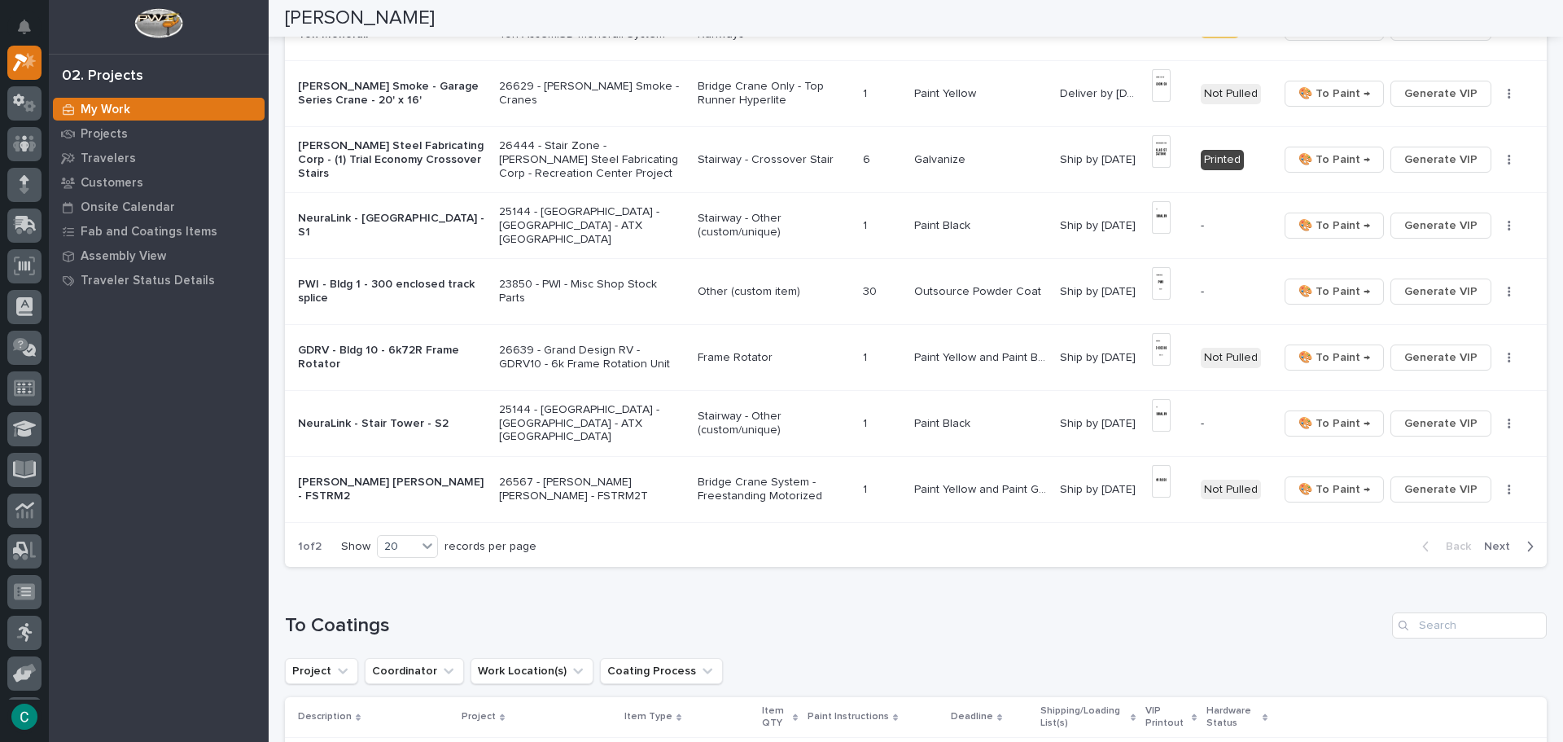
click at [757, 496] on p "Bridge Crane System - Freestanding Motorized" at bounding box center [774, 490] width 152 height 28
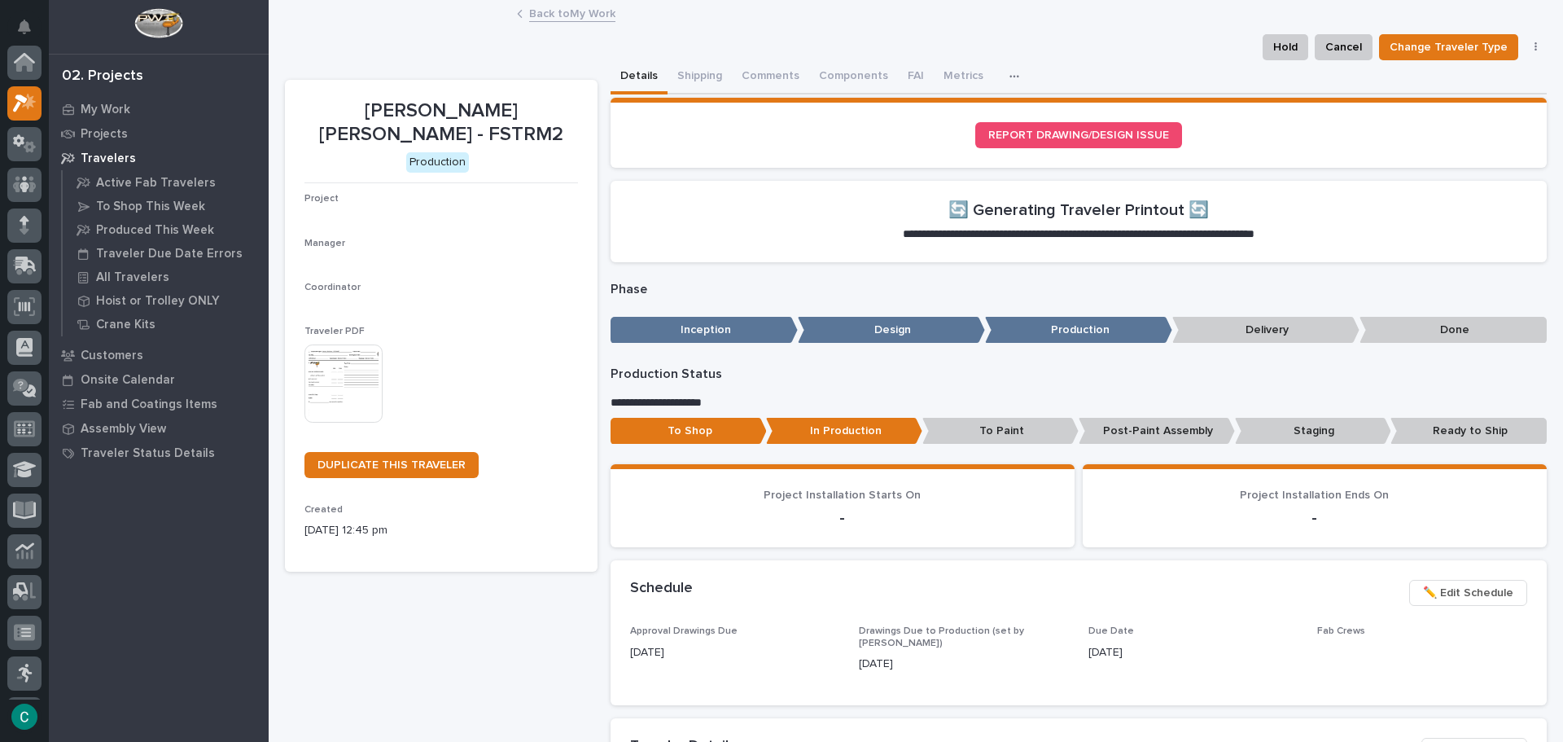
scroll to position [41, 0]
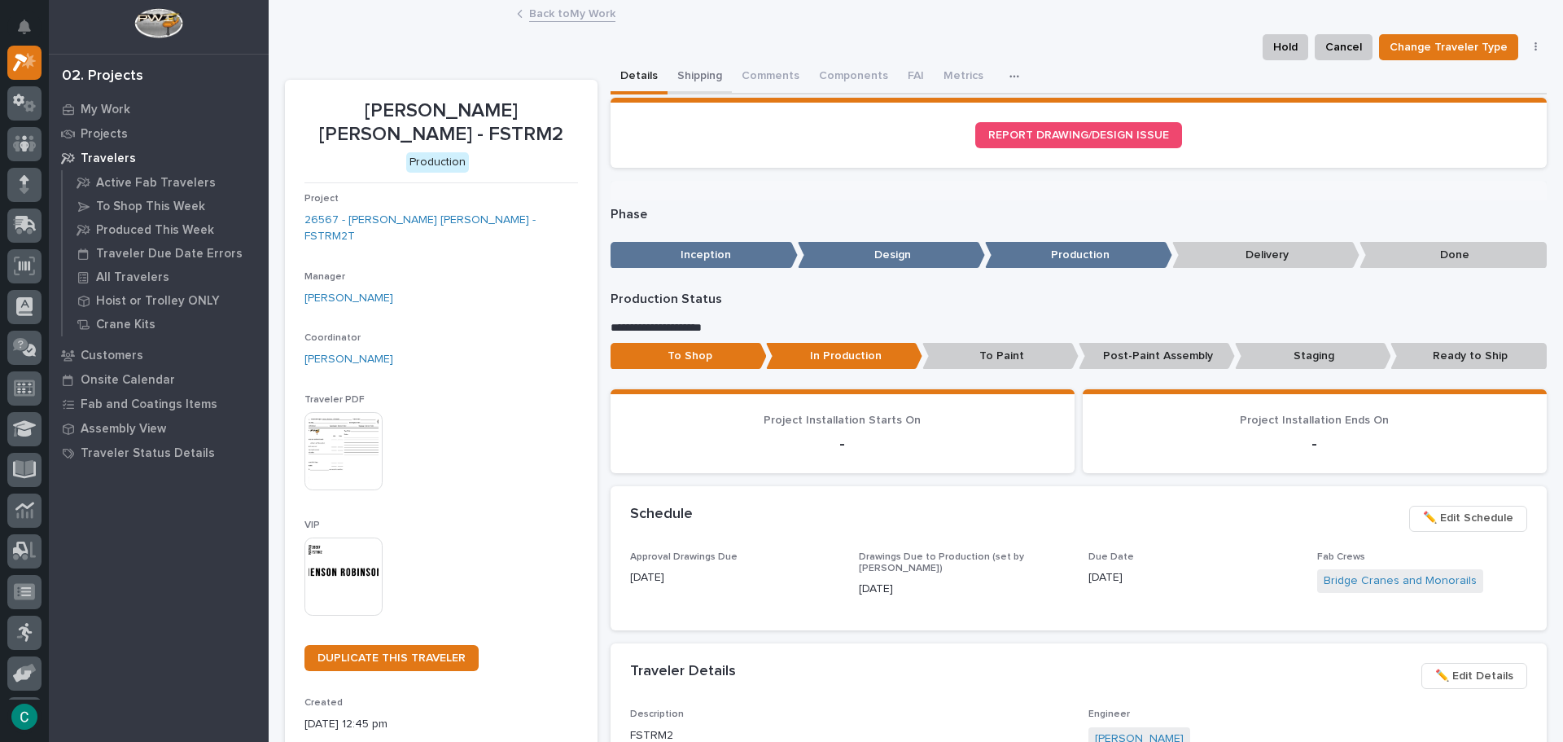
click at [691, 78] on button "Shipping" at bounding box center [700, 77] width 64 height 34
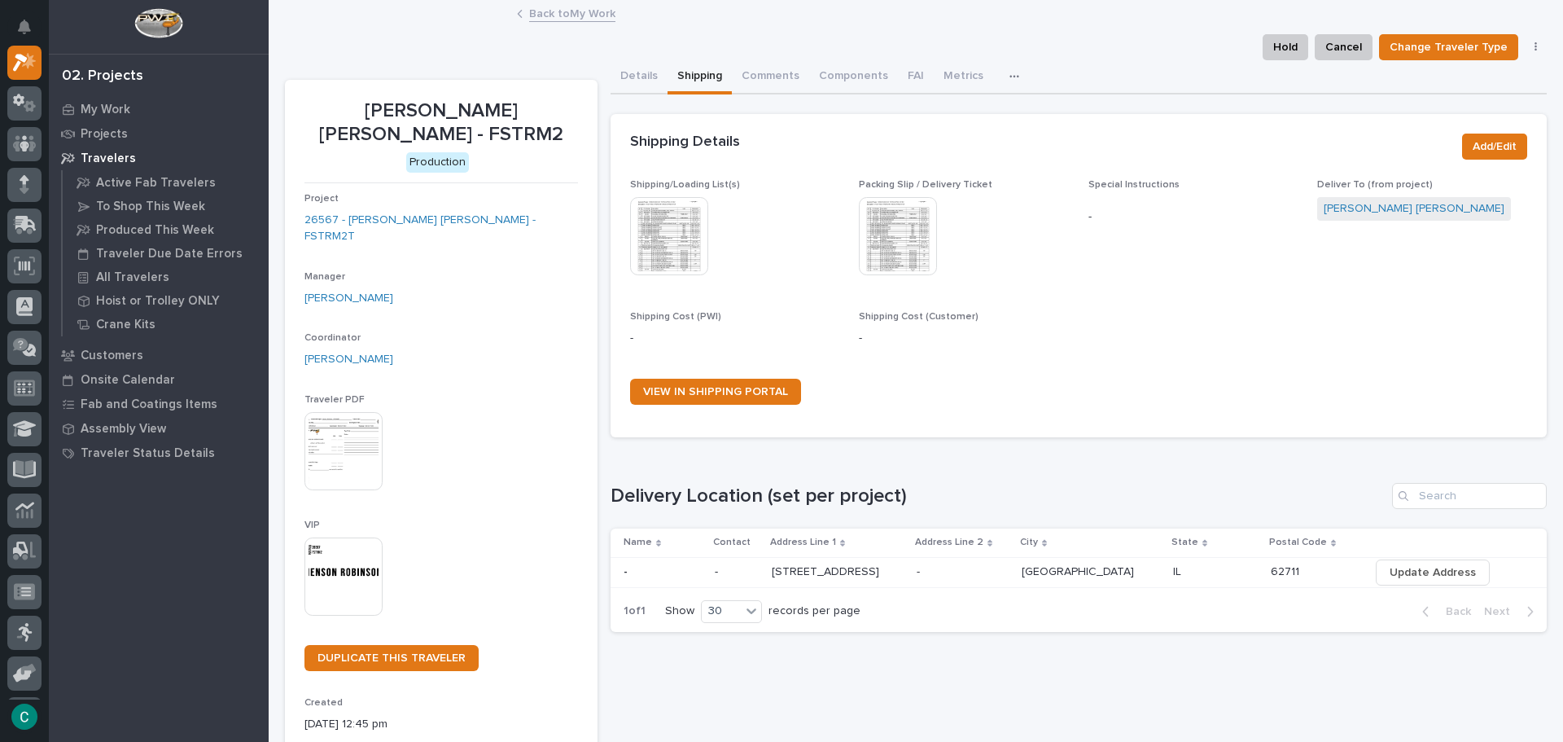
click at [687, 221] on img at bounding box center [669, 236] width 78 height 78
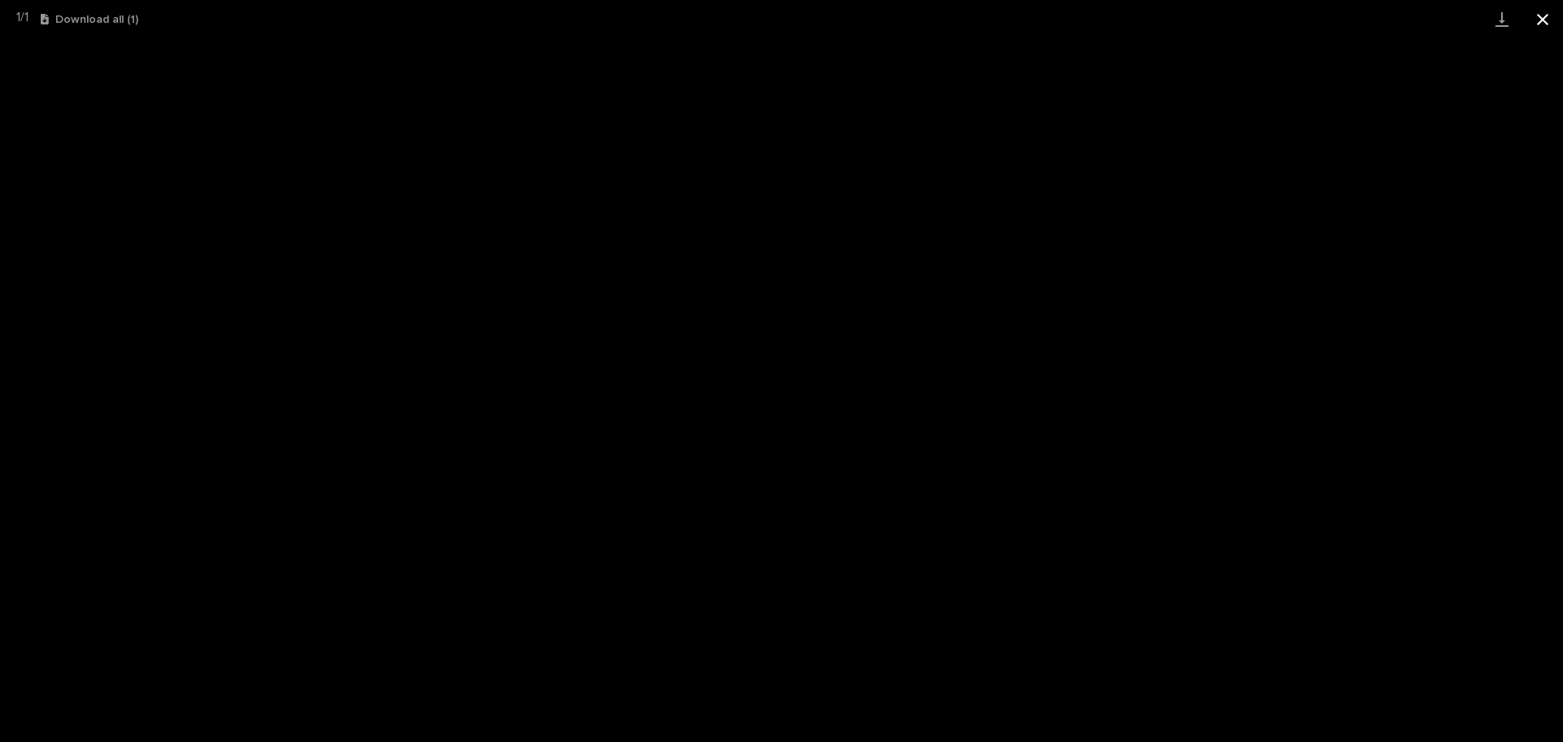
click at [1554, 22] on button "Close gallery" at bounding box center [1543, 19] width 41 height 38
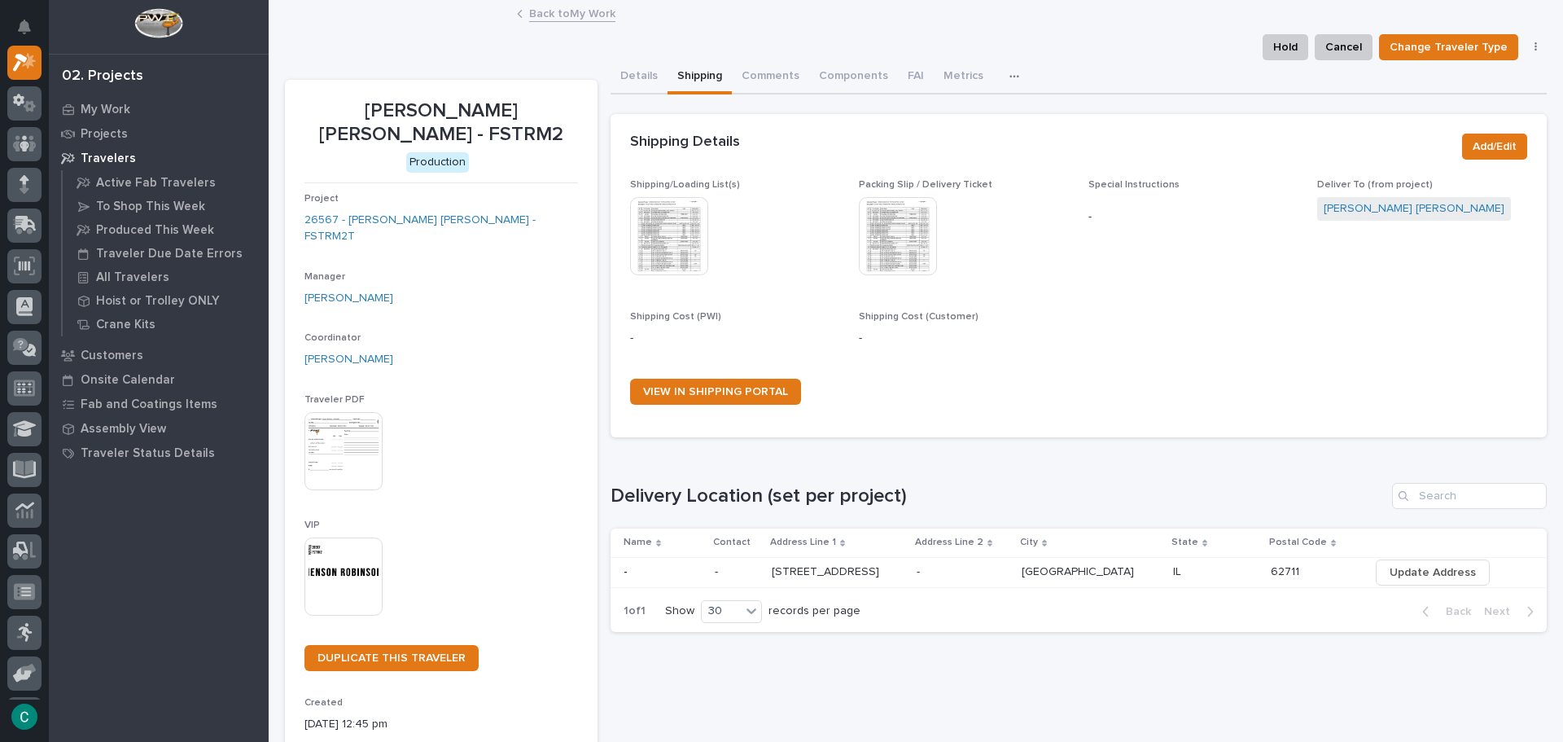
click at [591, 11] on link "Back to My Work" at bounding box center [572, 12] width 86 height 19
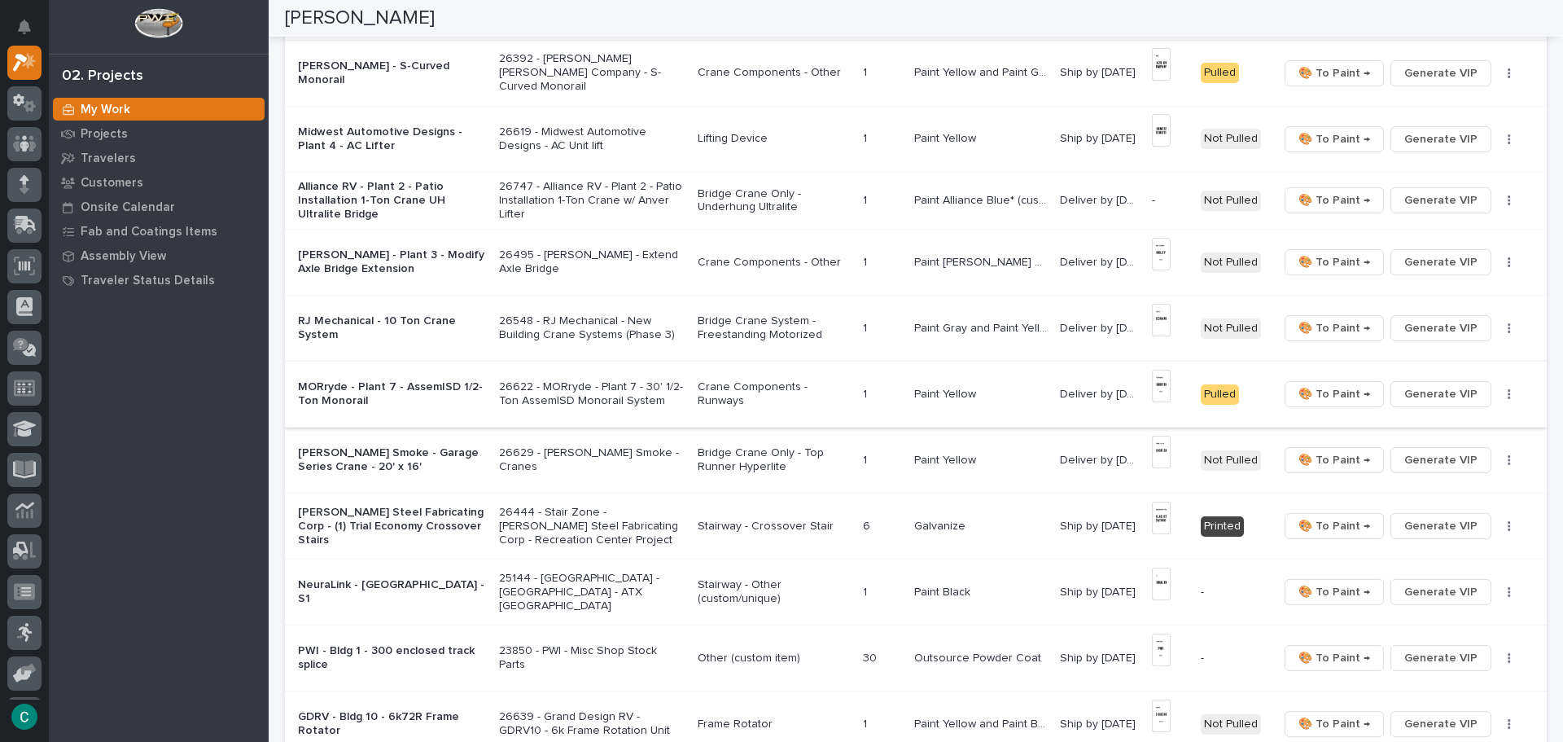
scroll to position [651, 0]
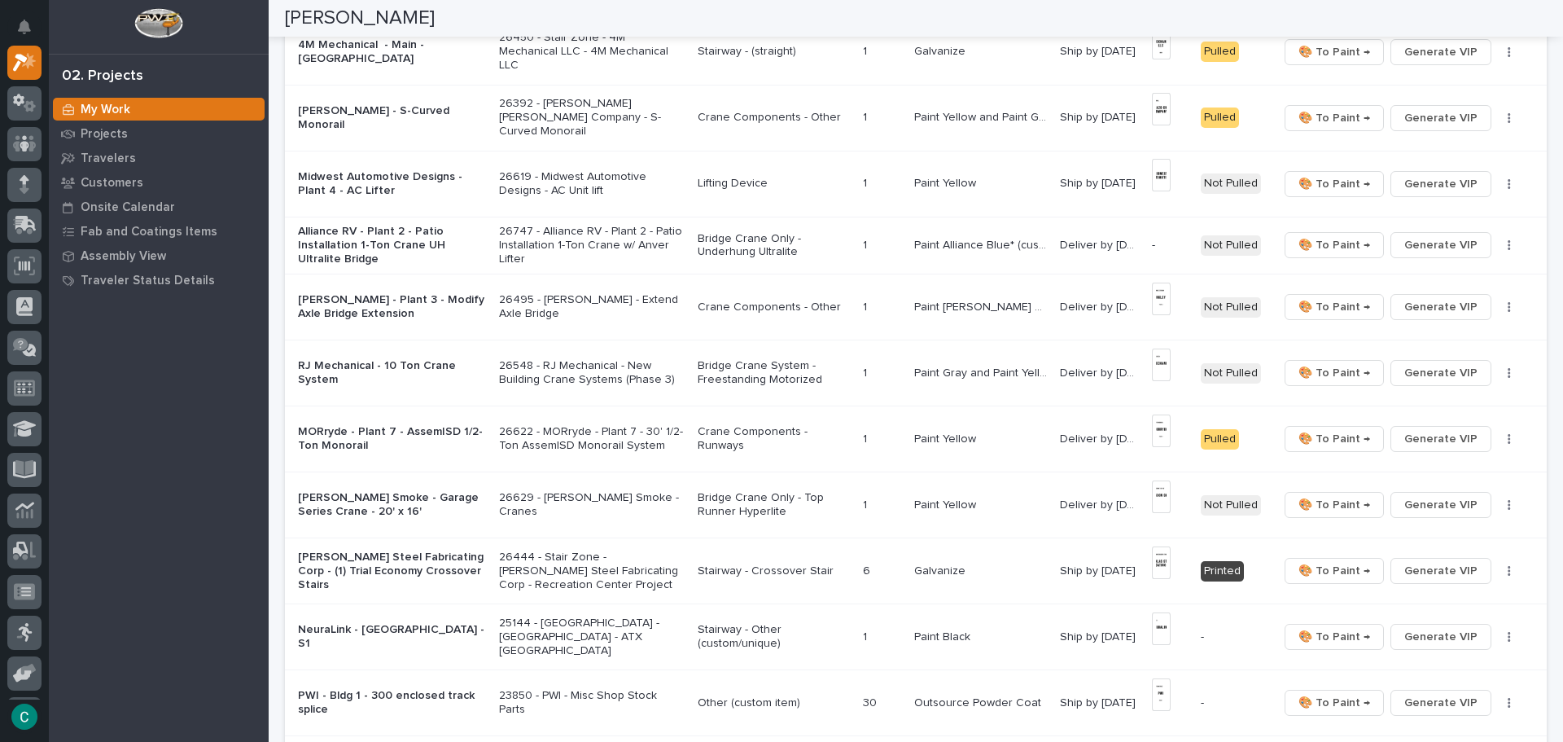
click at [752, 496] on p "Bridge Crane Only - Top Runner Hyperlite" at bounding box center [774, 505] width 152 height 28
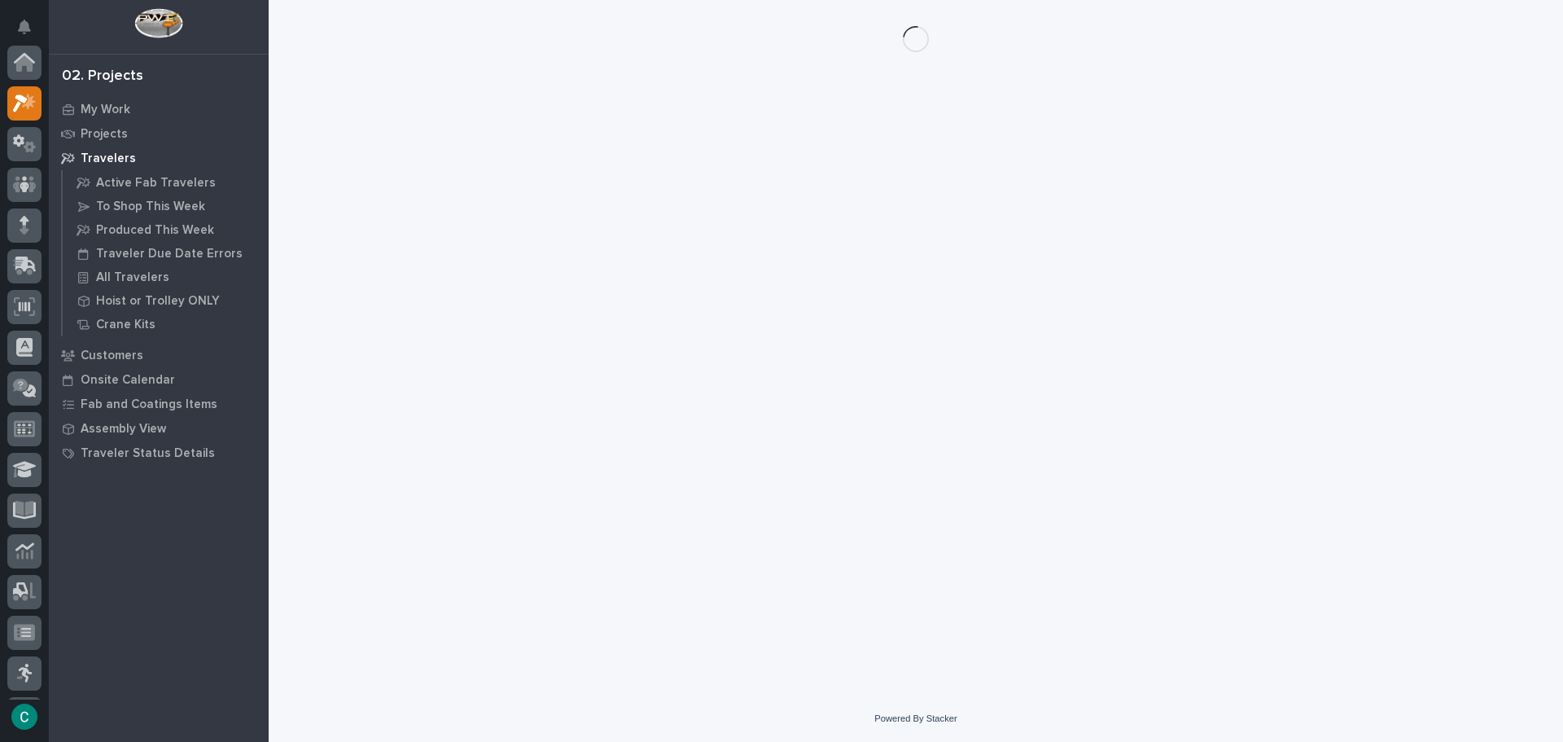
scroll to position [41, 0]
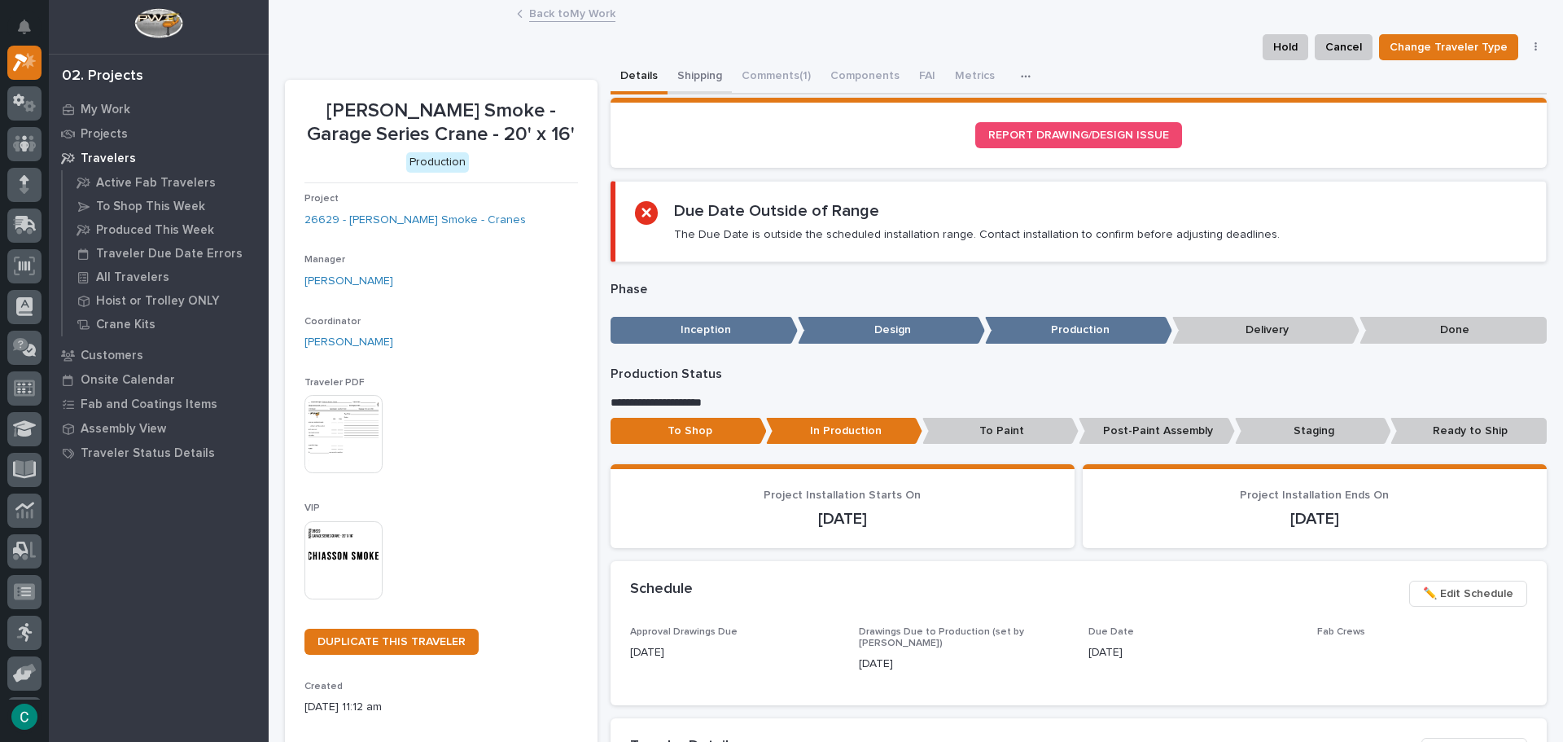
click at [676, 79] on button "Shipping" at bounding box center [700, 77] width 64 height 34
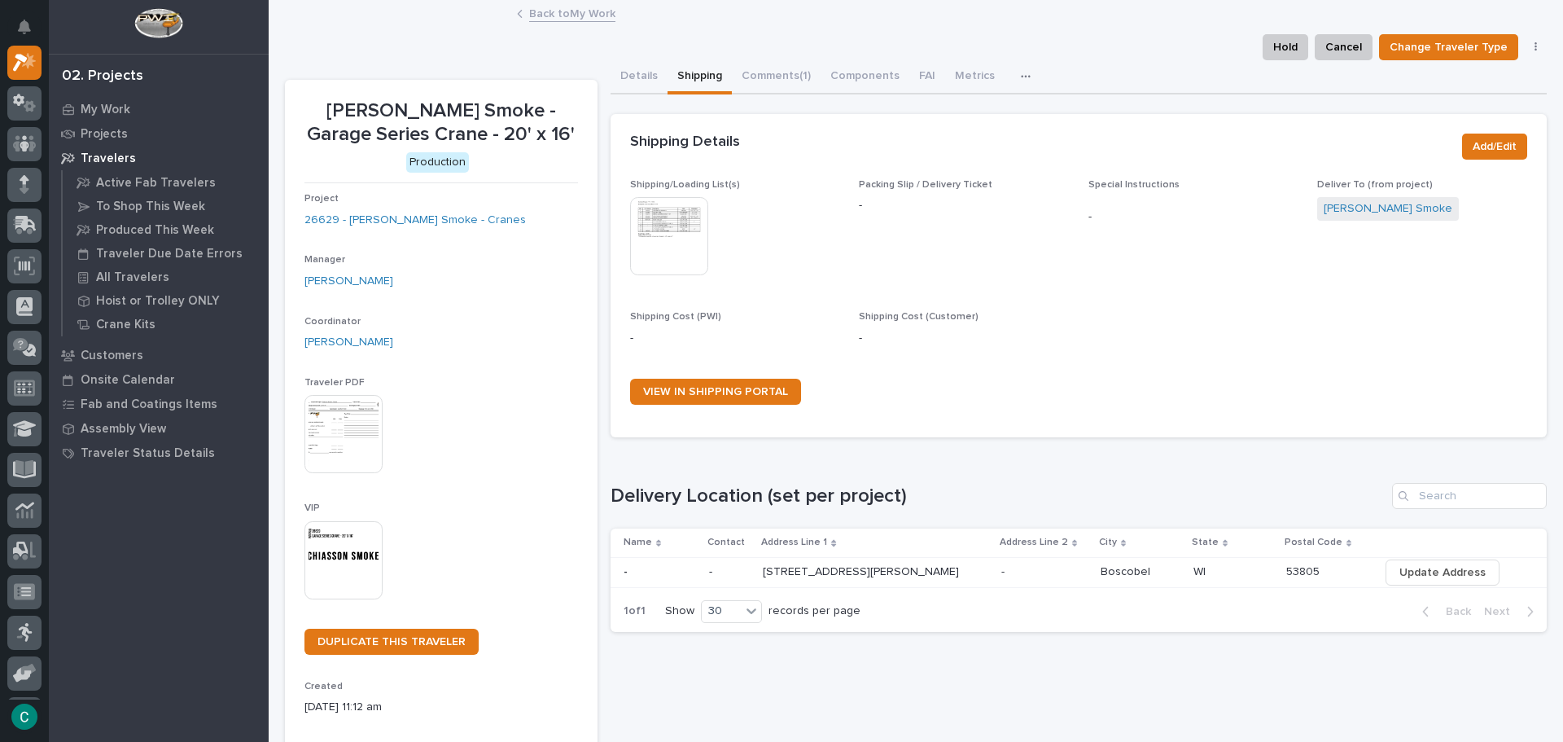
click at [656, 252] on img at bounding box center [669, 236] width 78 height 78
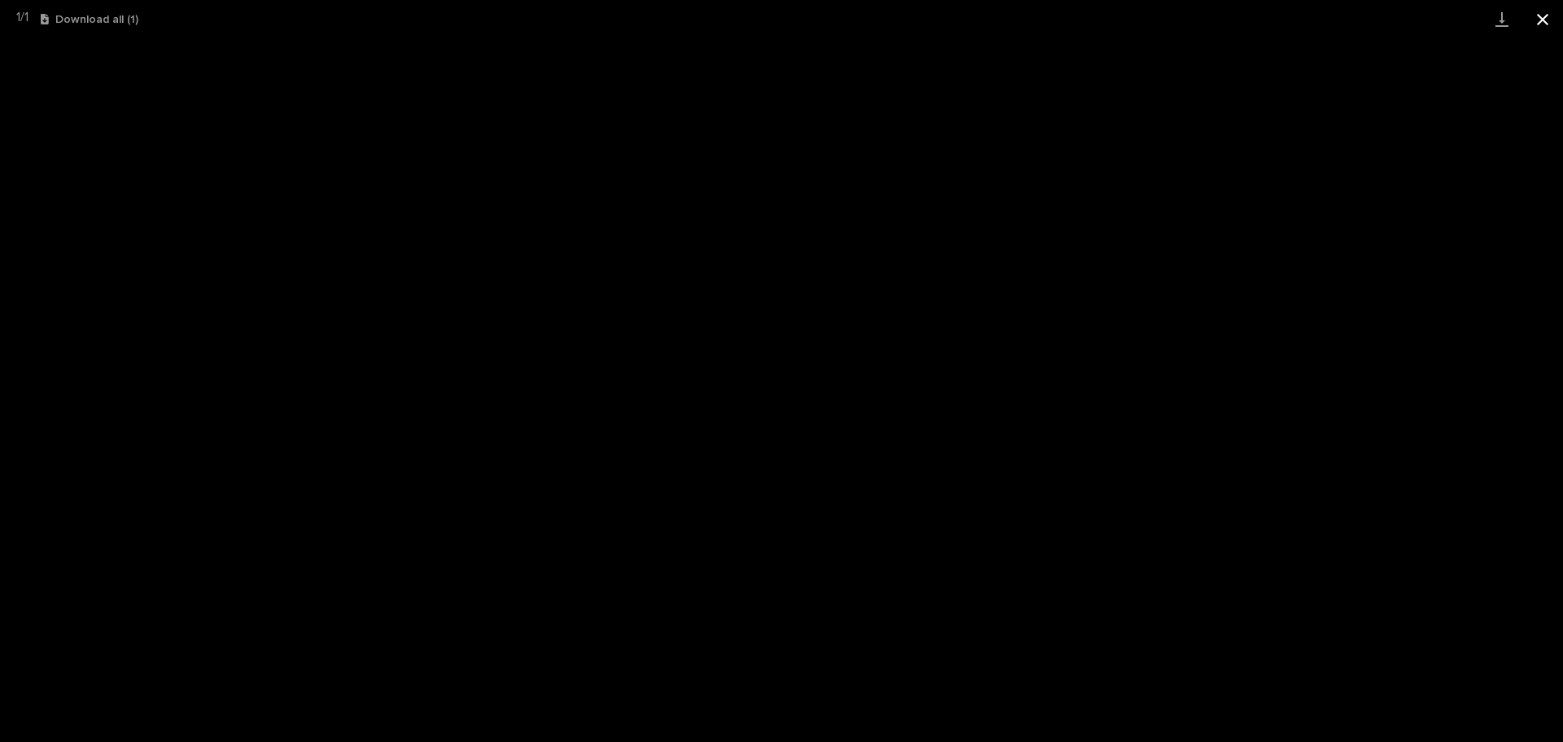
click at [1560, 24] on button "Close gallery" at bounding box center [1543, 19] width 41 height 38
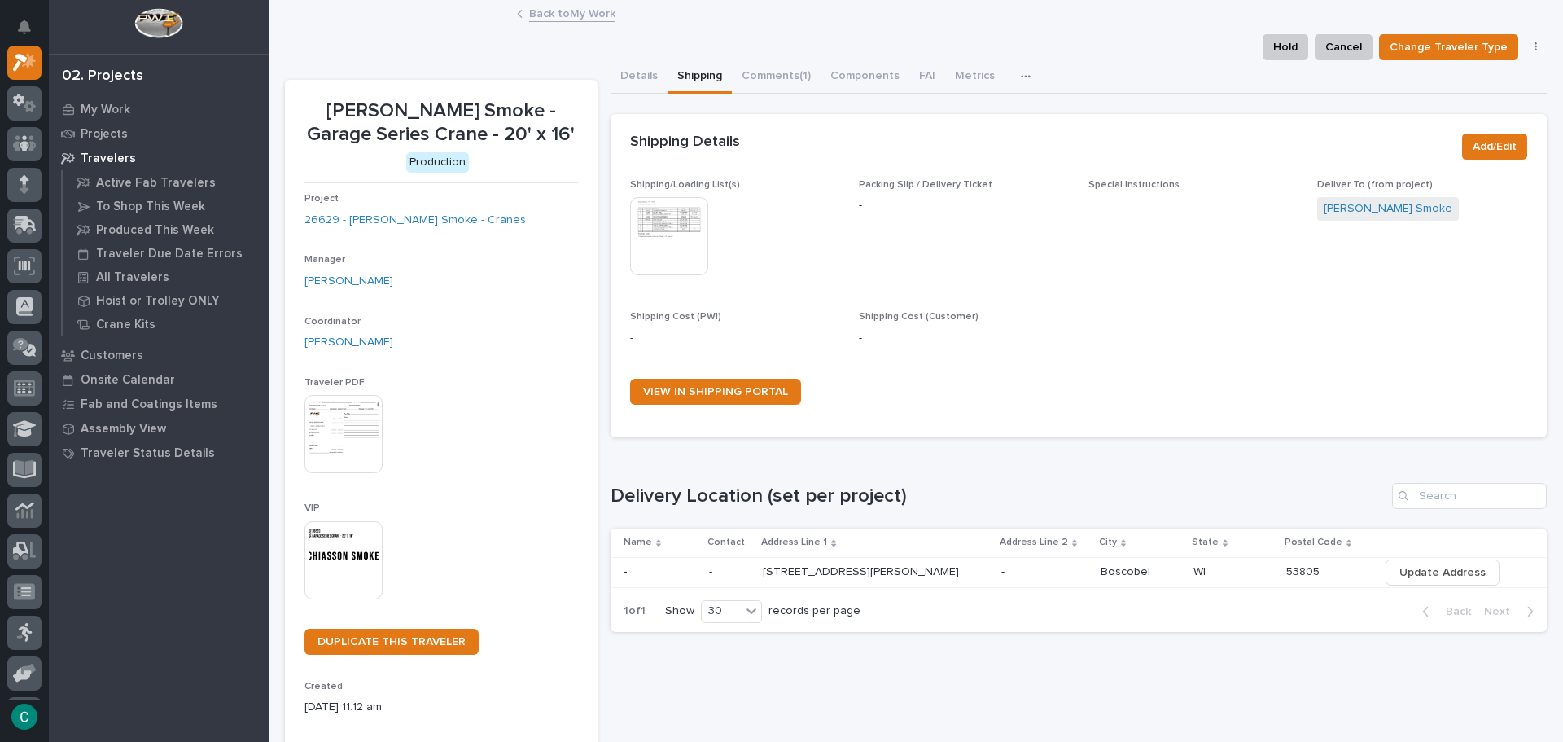
click at [568, 19] on link "Back to My Work" at bounding box center [572, 12] width 86 height 19
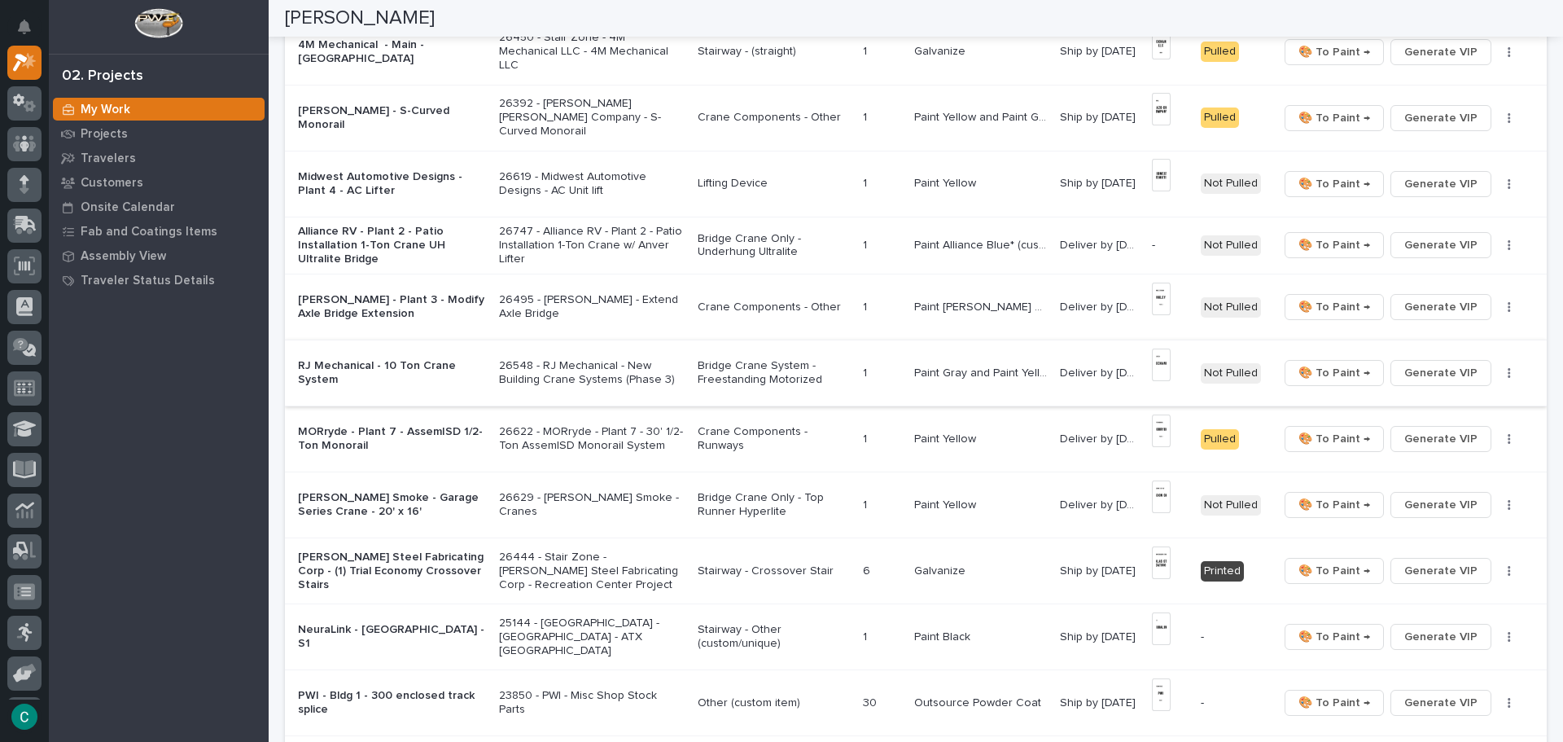
scroll to position [570, 0]
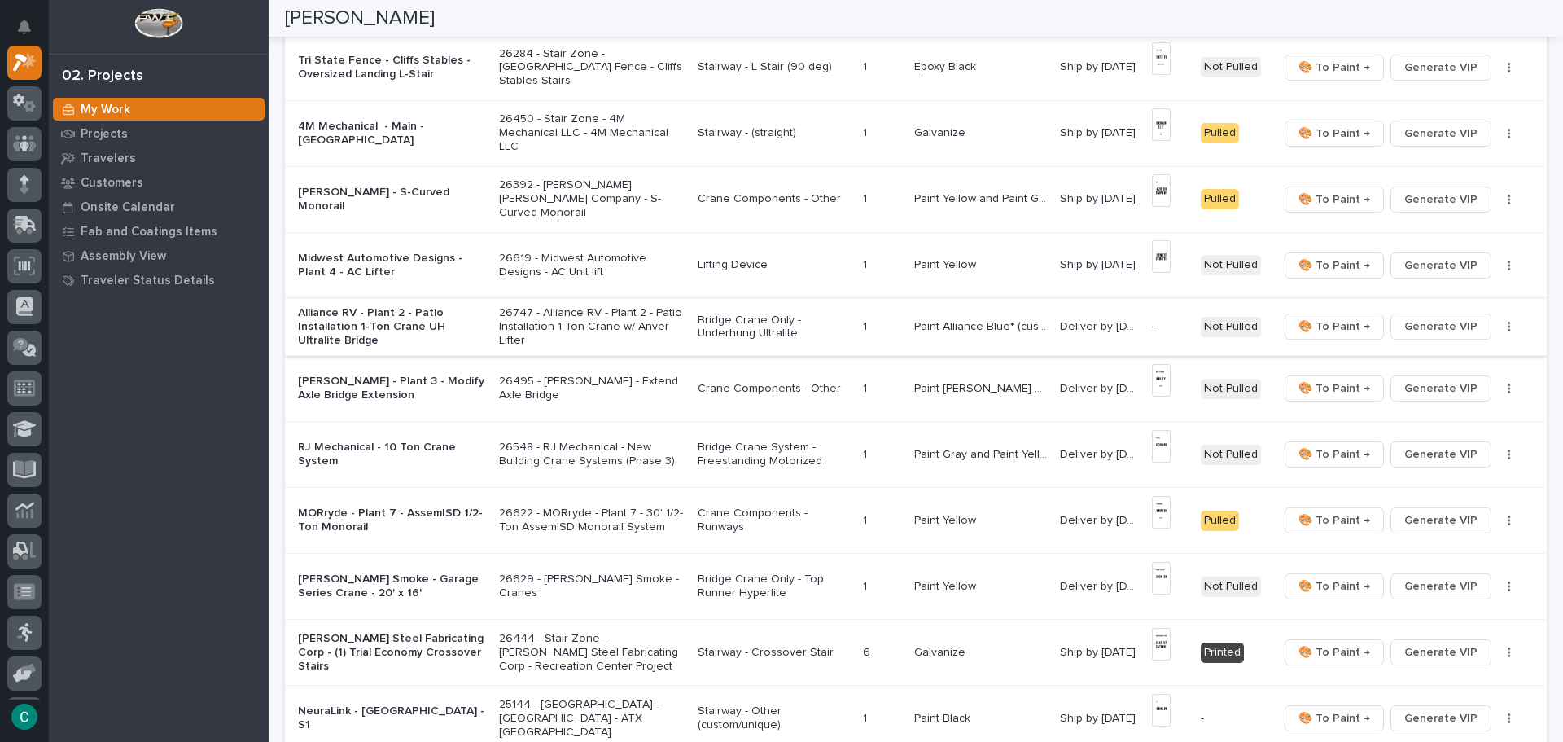
click at [1457, 329] on span "Generate VIP" at bounding box center [1441, 327] width 73 height 20
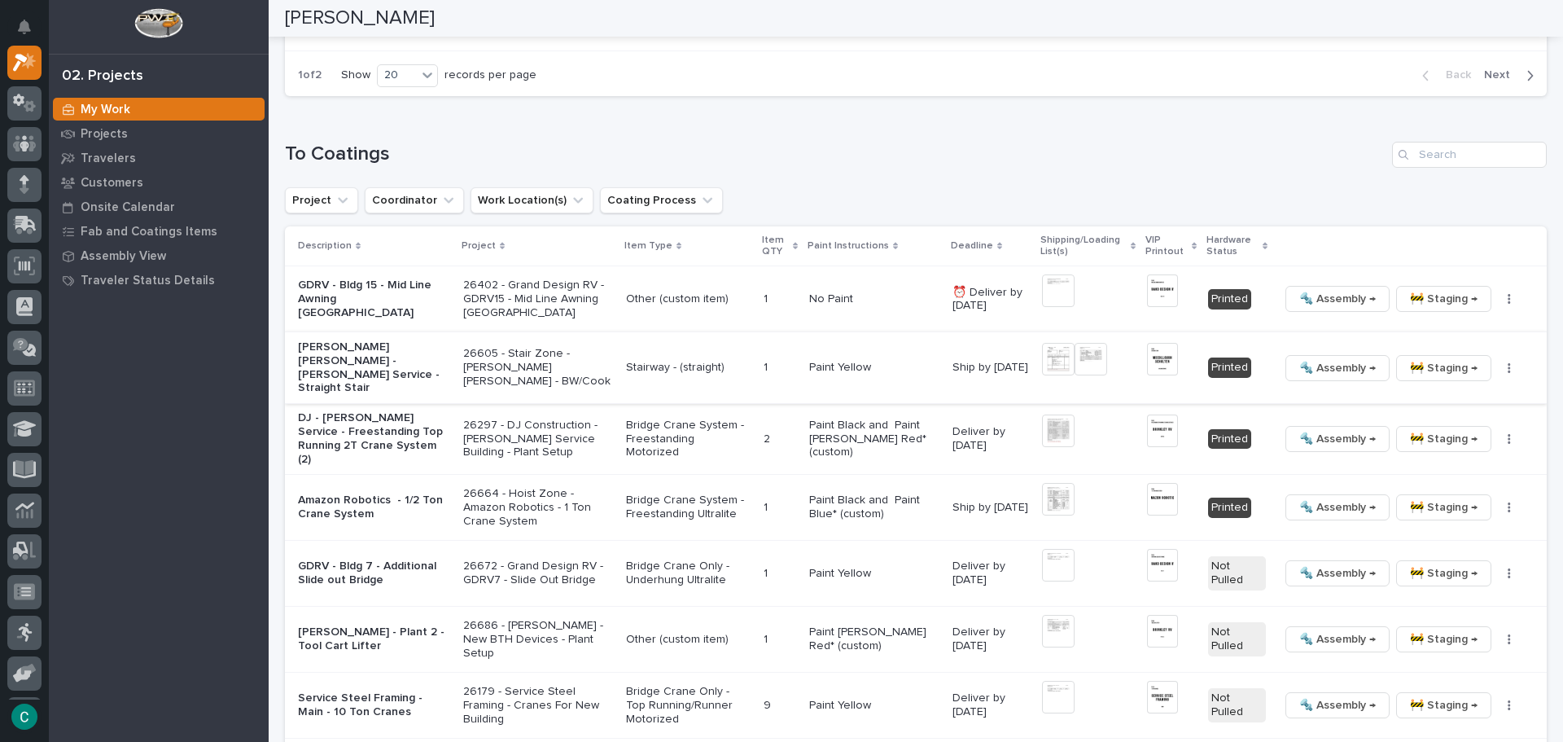
scroll to position [1547, 0]
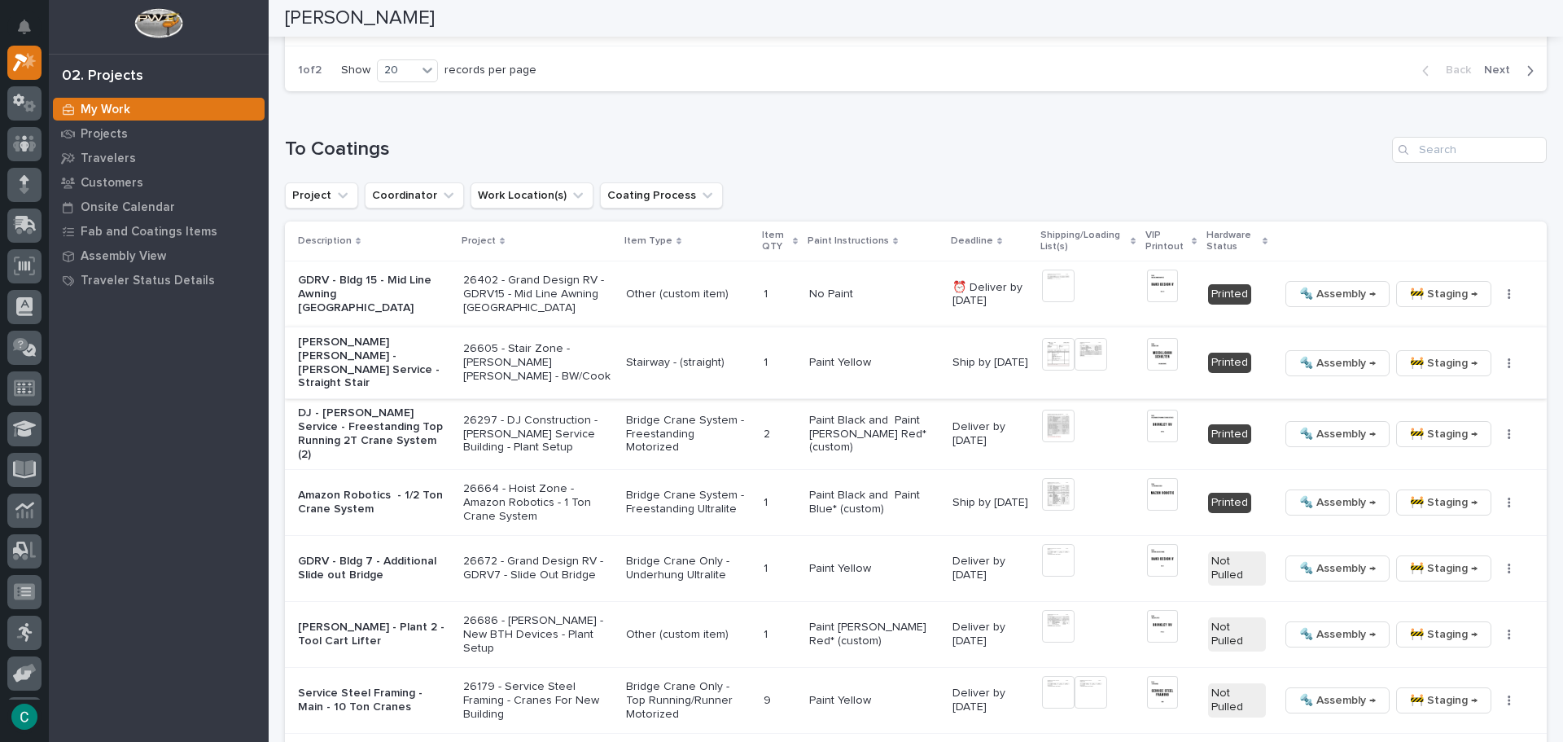
click at [1090, 353] on img at bounding box center [1091, 354] width 33 height 33
click at [1076, 345] on img at bounding box center [1091, 354] width 33 height 33
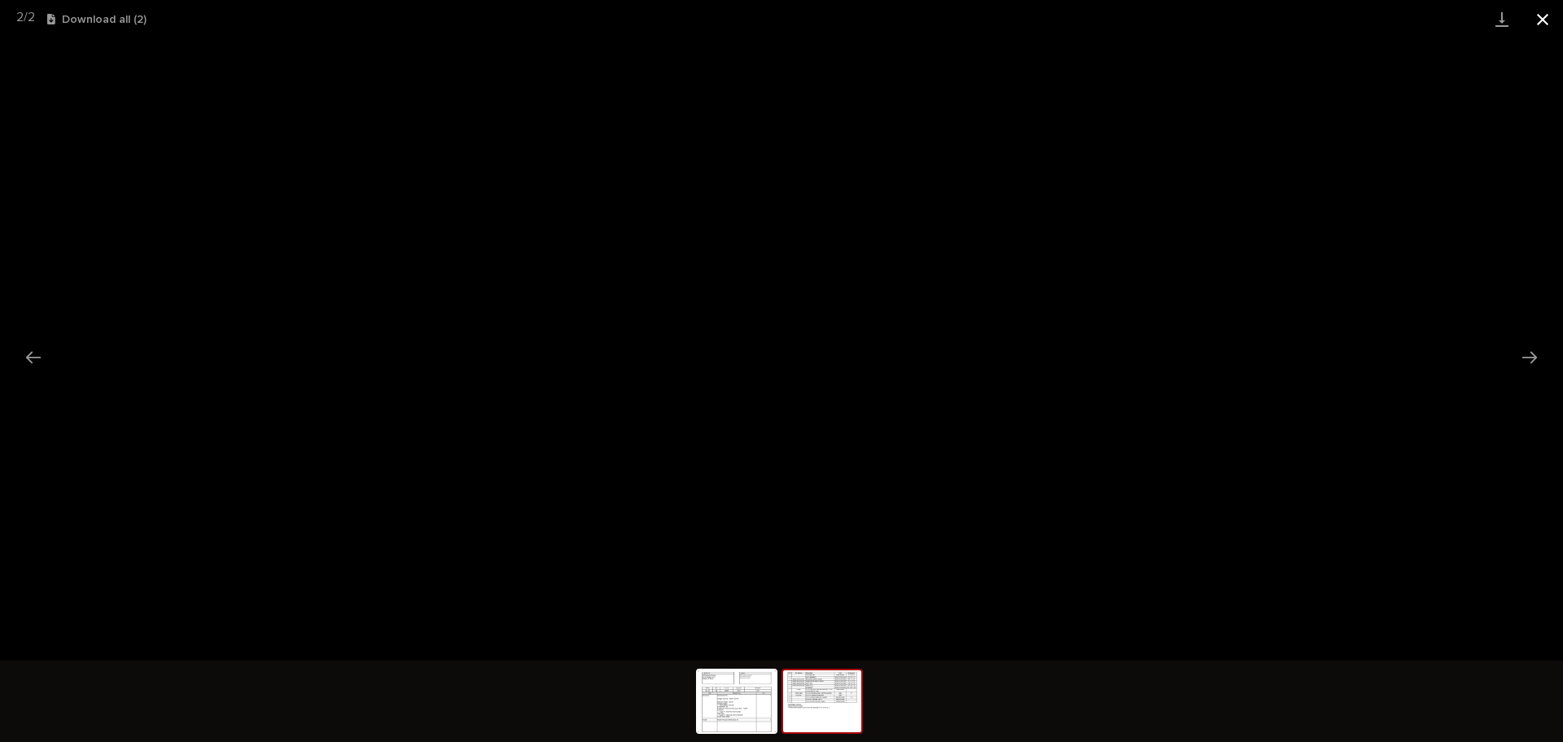
click at [1539, 14] on button "Close gallery" at bounding box center [1543, 19] width 41 height 38
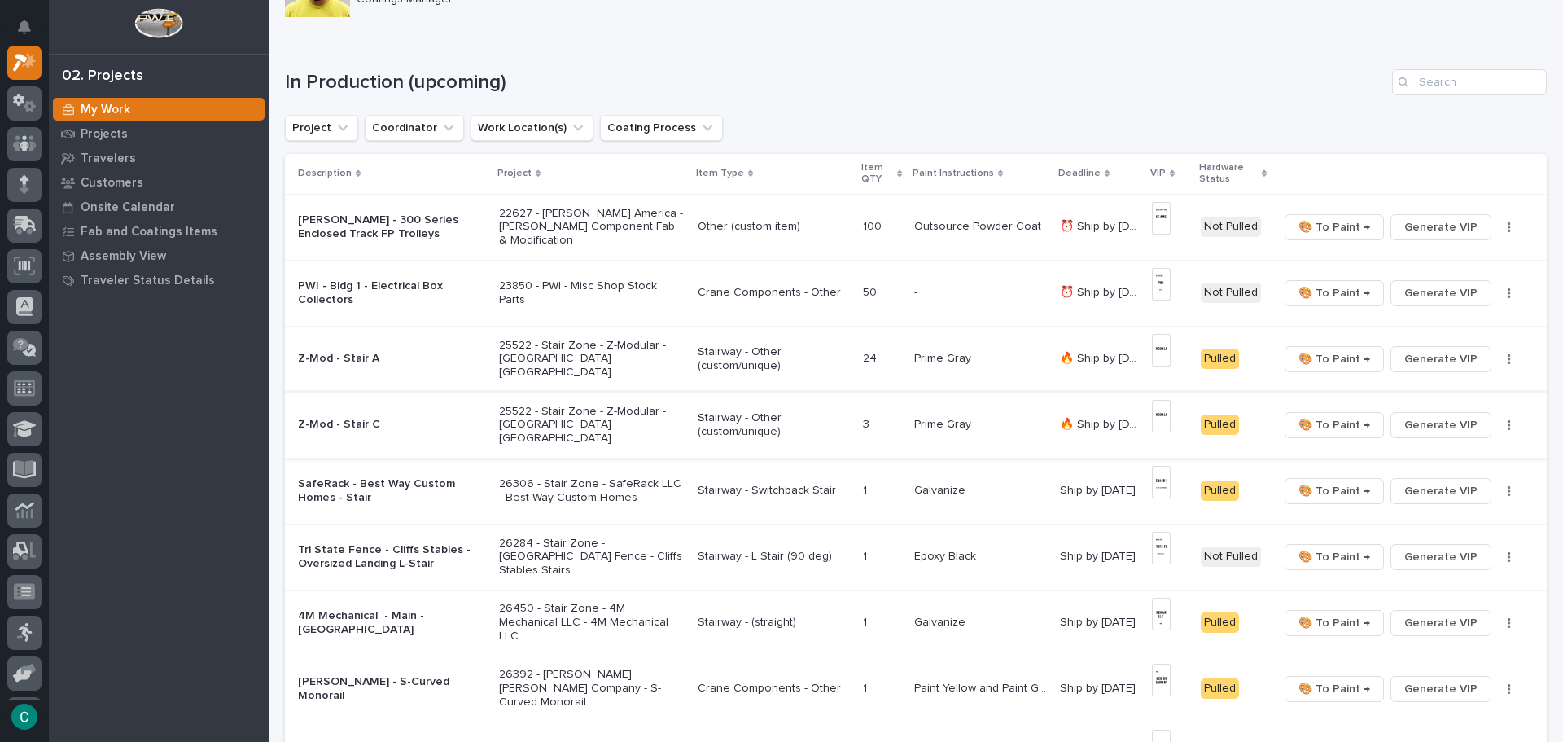
scroll to position [81, 0]
